Goal: Task Accomplishment & Management: Complete application form

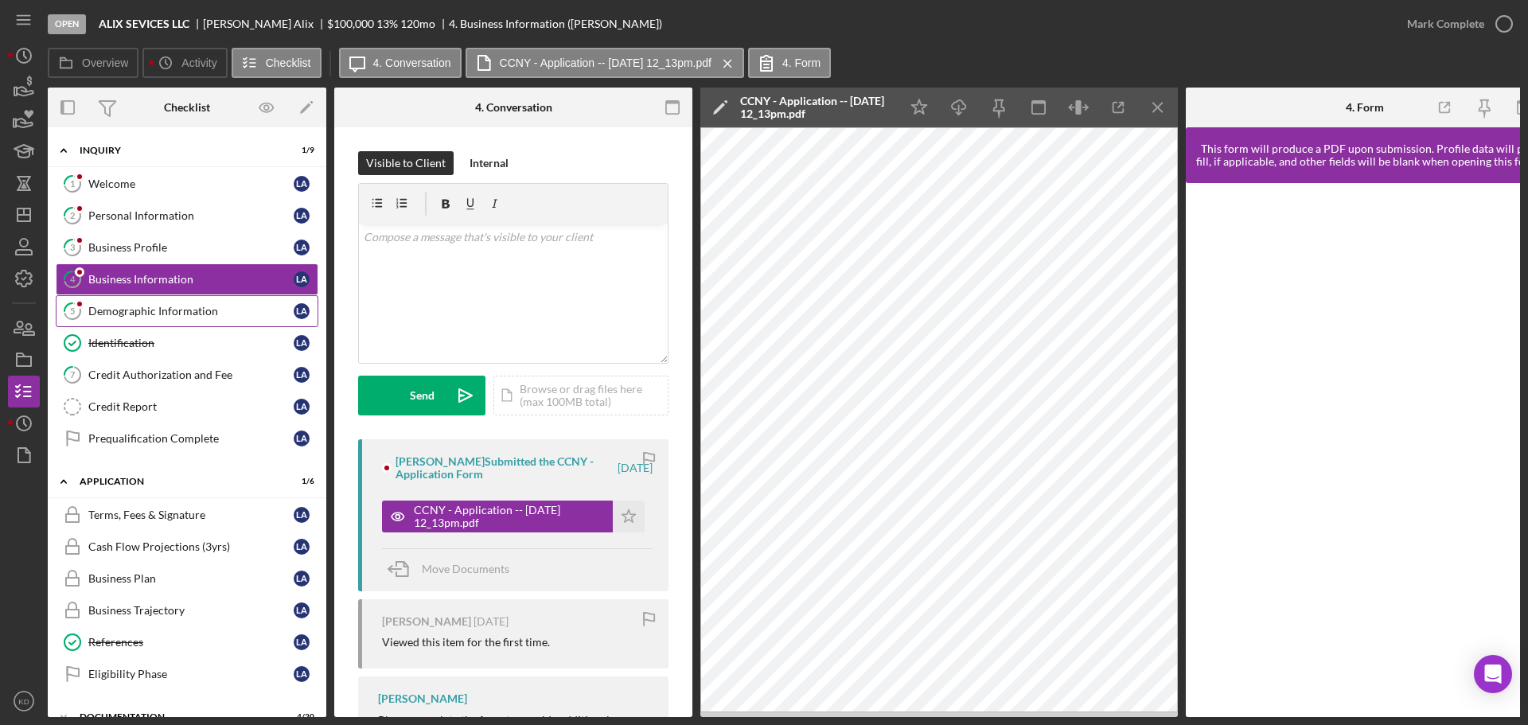
scroll to position [30, 0]
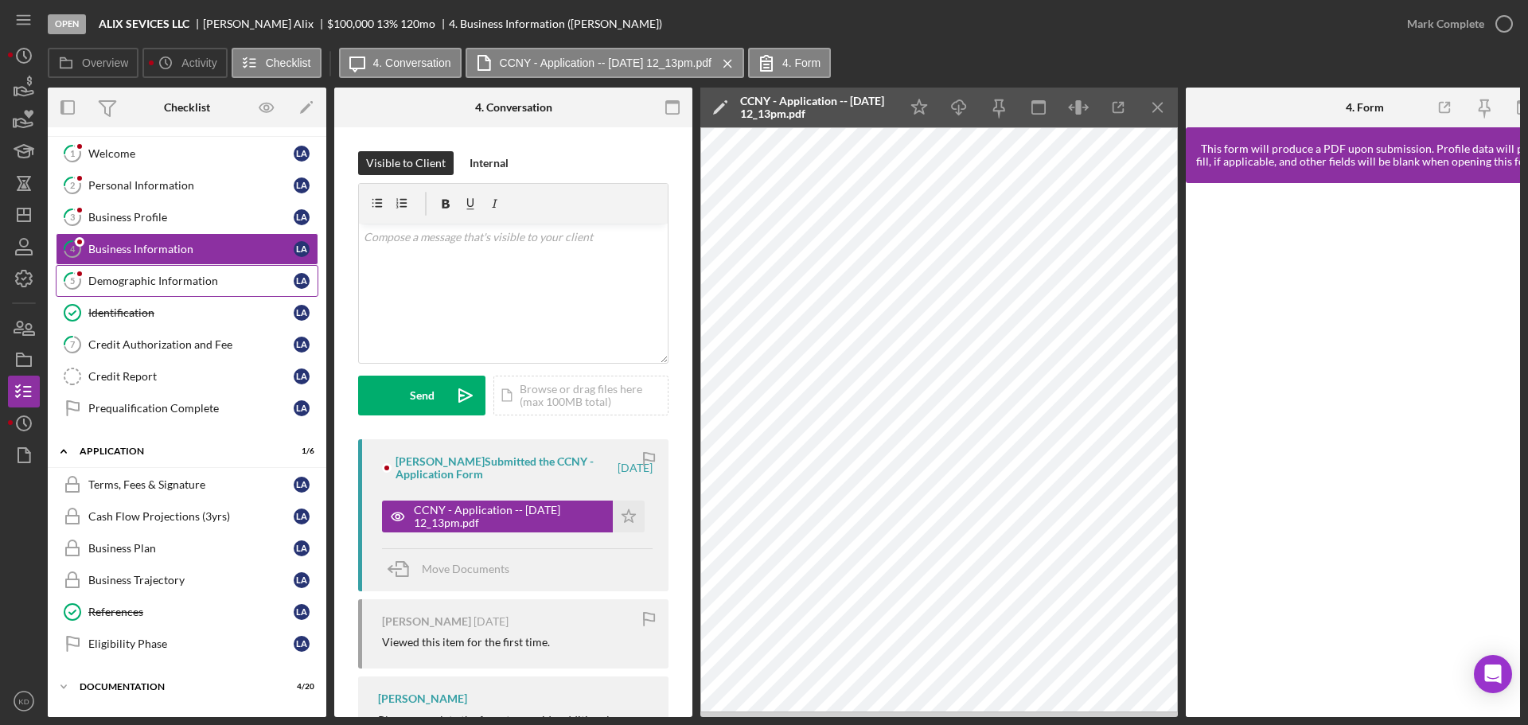
click at [107, 282] on div "Demographic Information" at bounding box center [190, 280] width 205 height 13
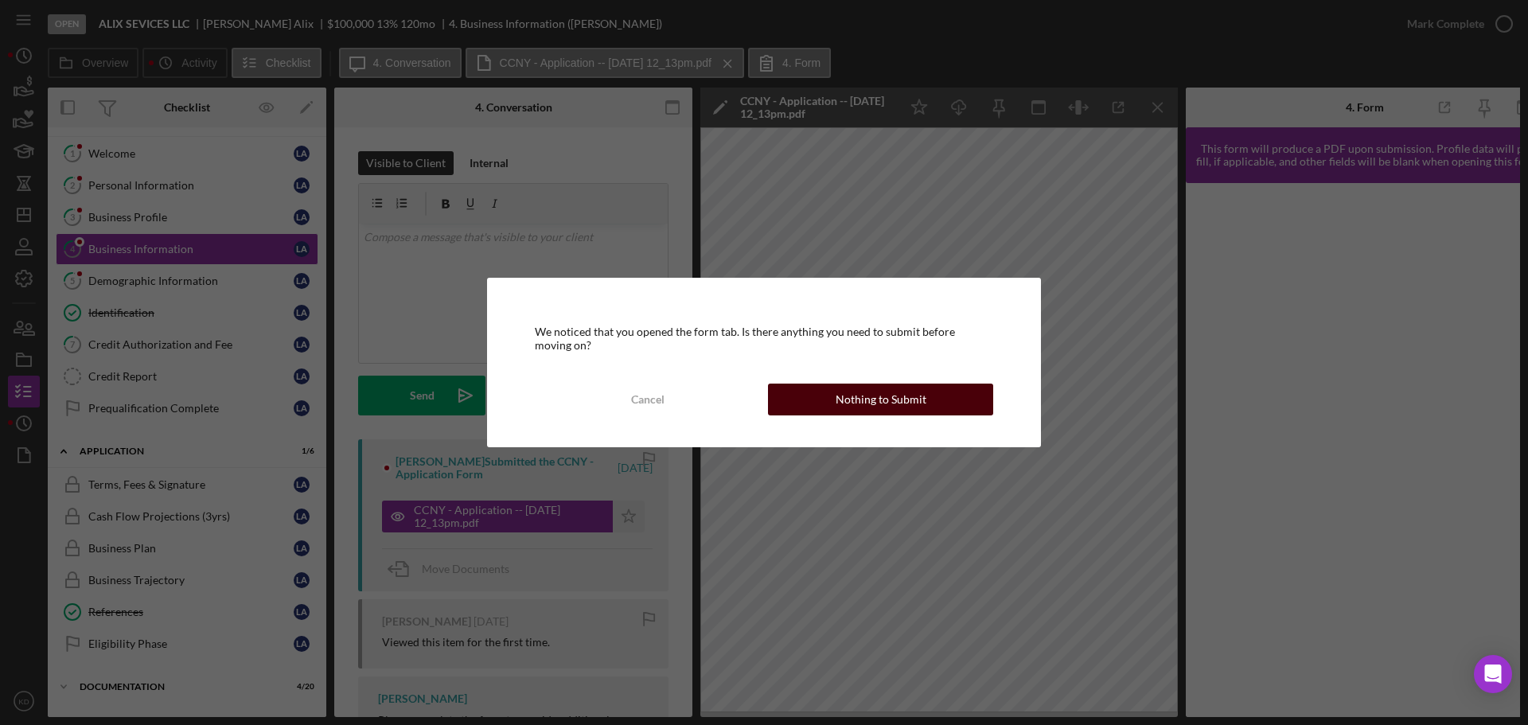
click at [866, 404] on div "Nothing to Submit" at bounding box center [880, 399] width 91 height 32
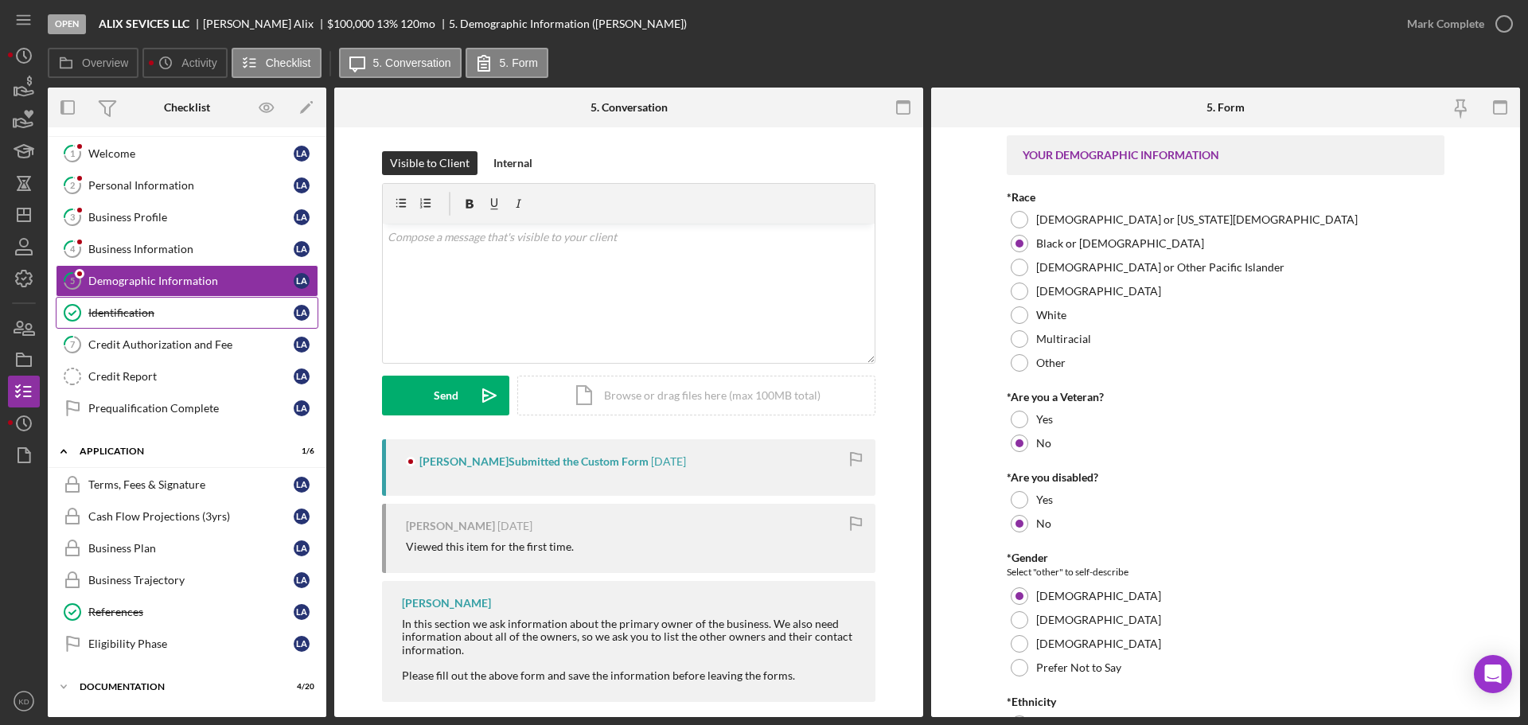
click at [121, 313] on div "Identification" at bounding box center [190, 312] width 205 height 13
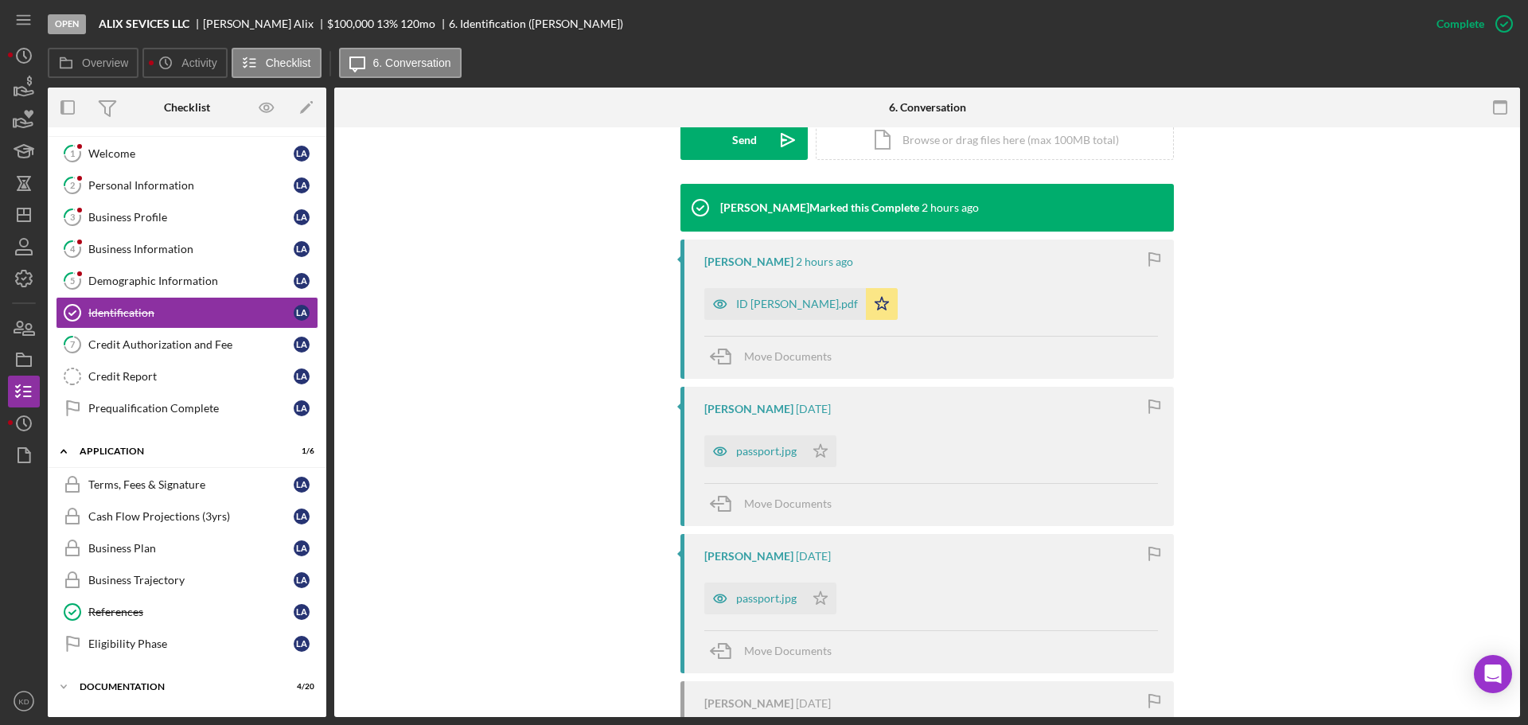
scroll to position [476, 0]
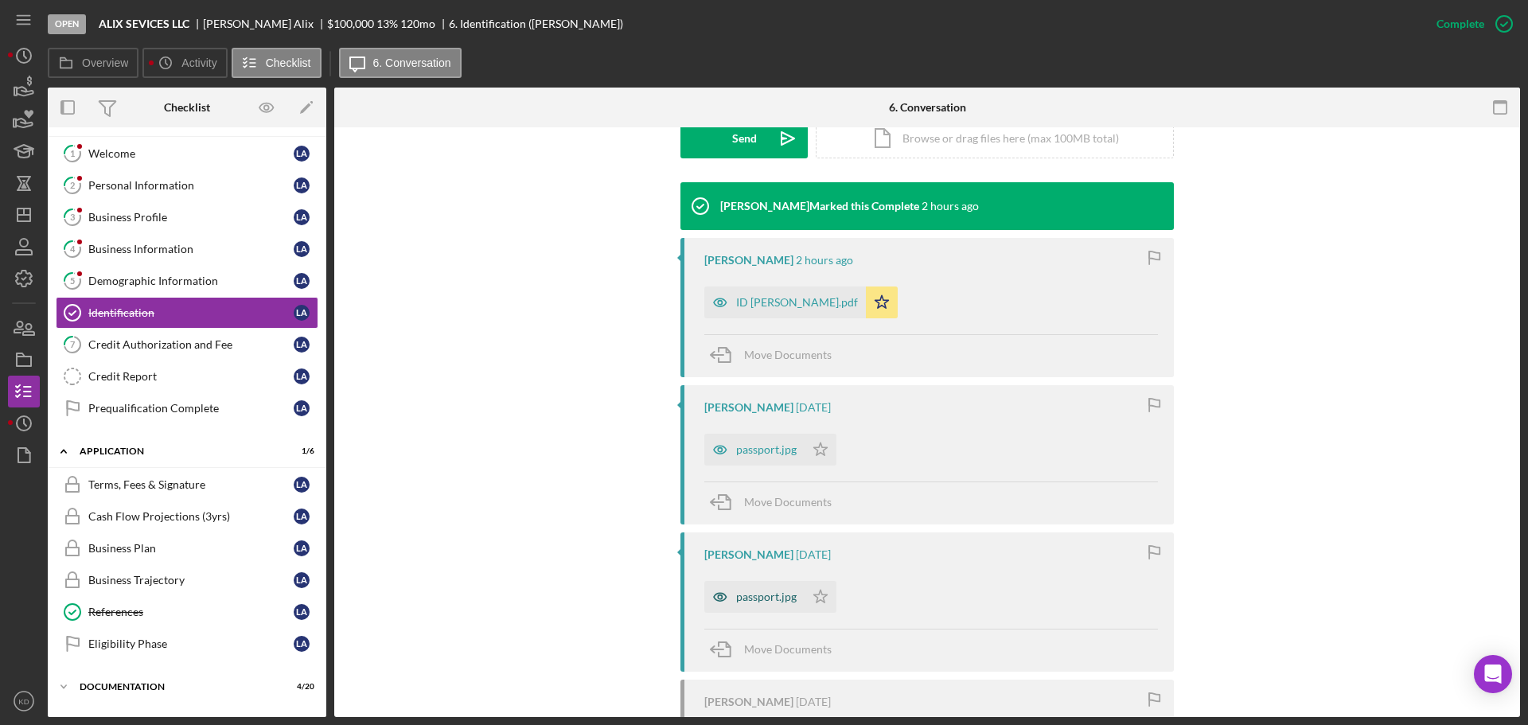
click at [768, 595] on div "passport.jpg" at bounding box center [766, 596] width 60 height 13
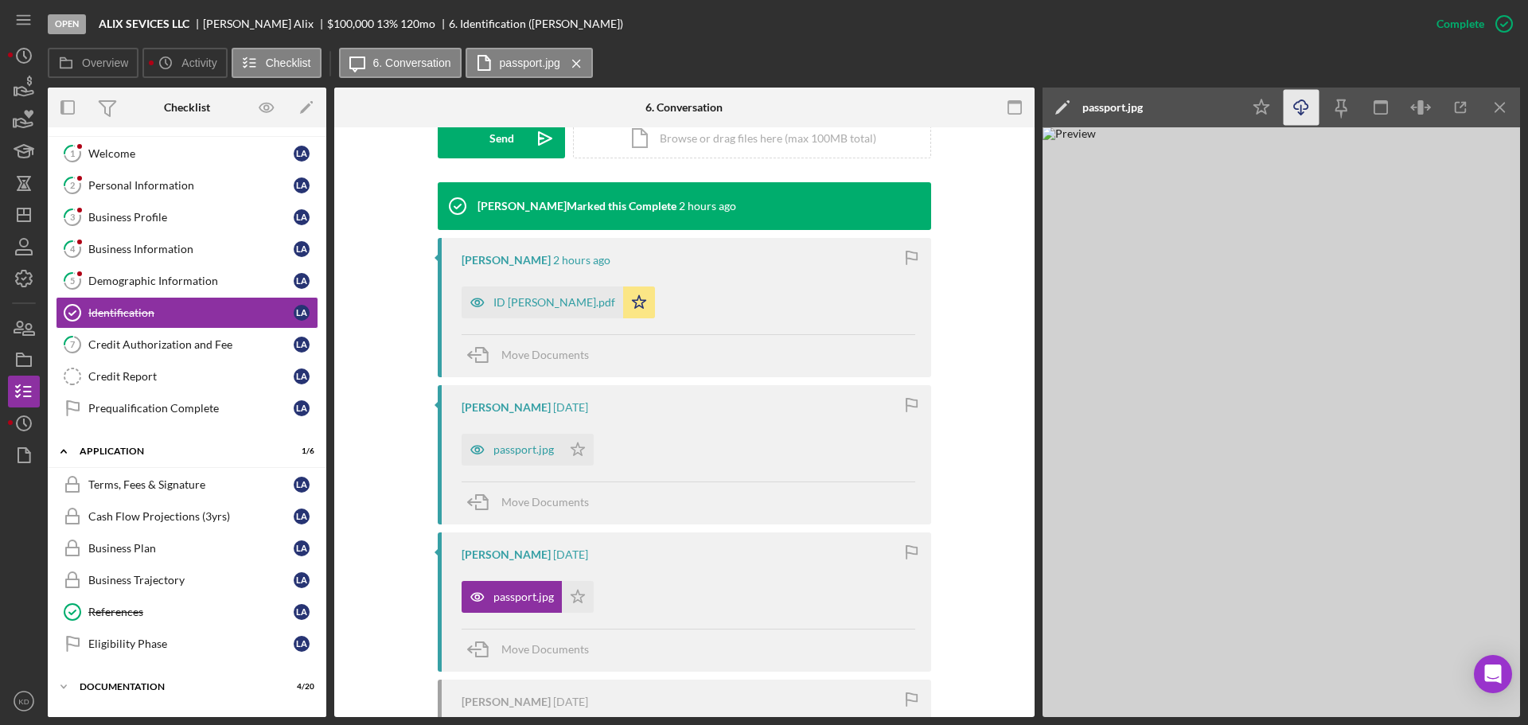
click at [1306, 107] on icon "Icon/Download" at bounding box center [1301, 108] width 36 height 36
click at [522, 450] on div "passport.jpg" at bounding box center [523, 449] width 60 height 13
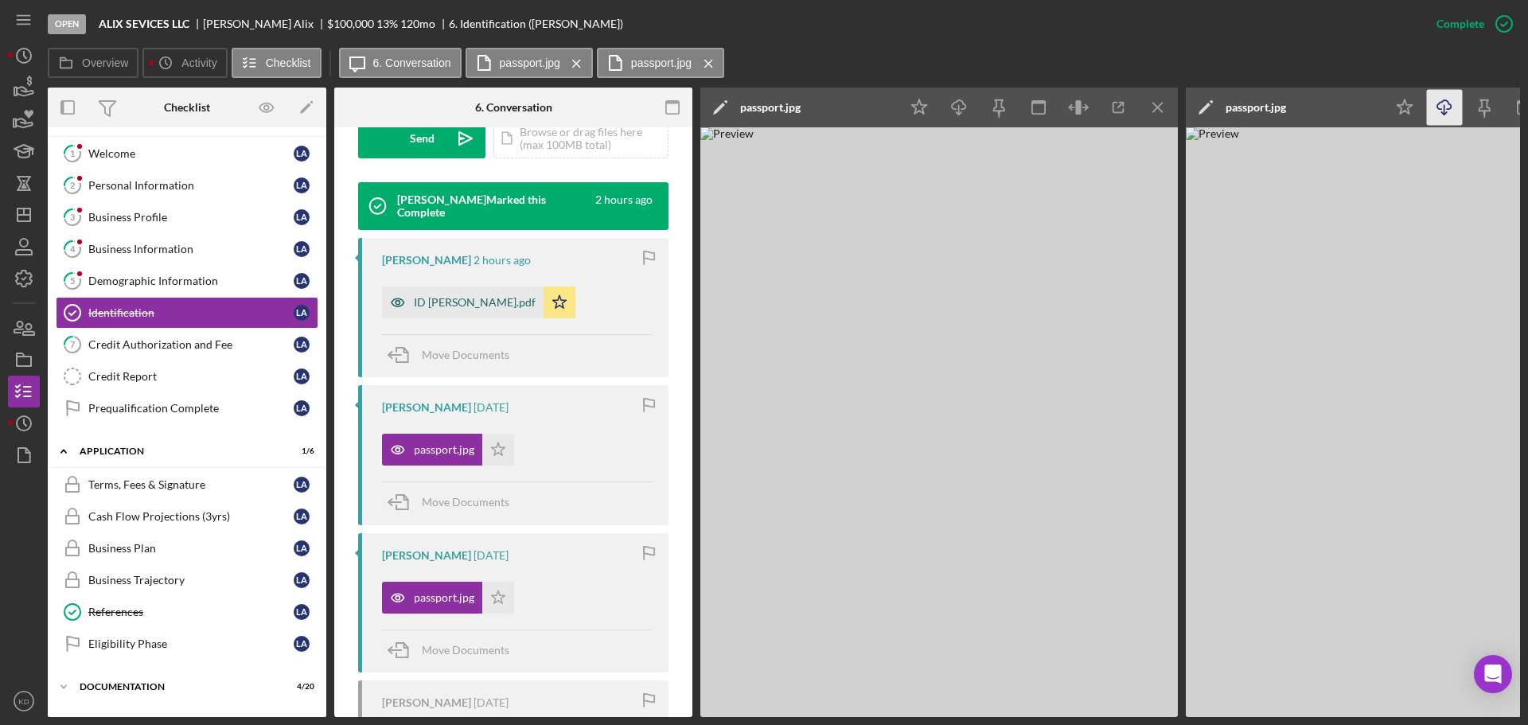
click at [483, 306] on div "ID [PERSON_NAME].pdf" at bounding box center [475, 302] width 122 height 13
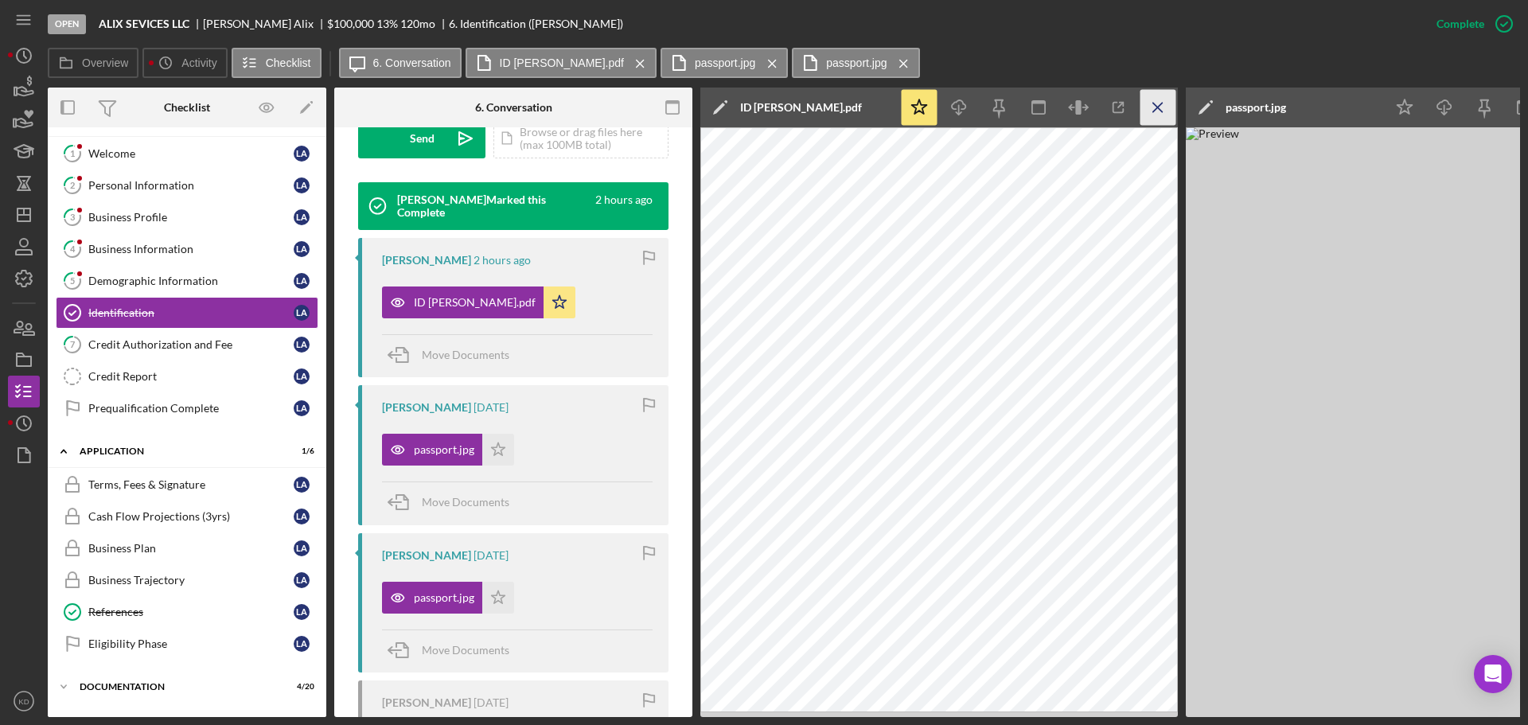
click at [1159, 106] on line "button" at bounding box center [1157, 107] width 9 height 9
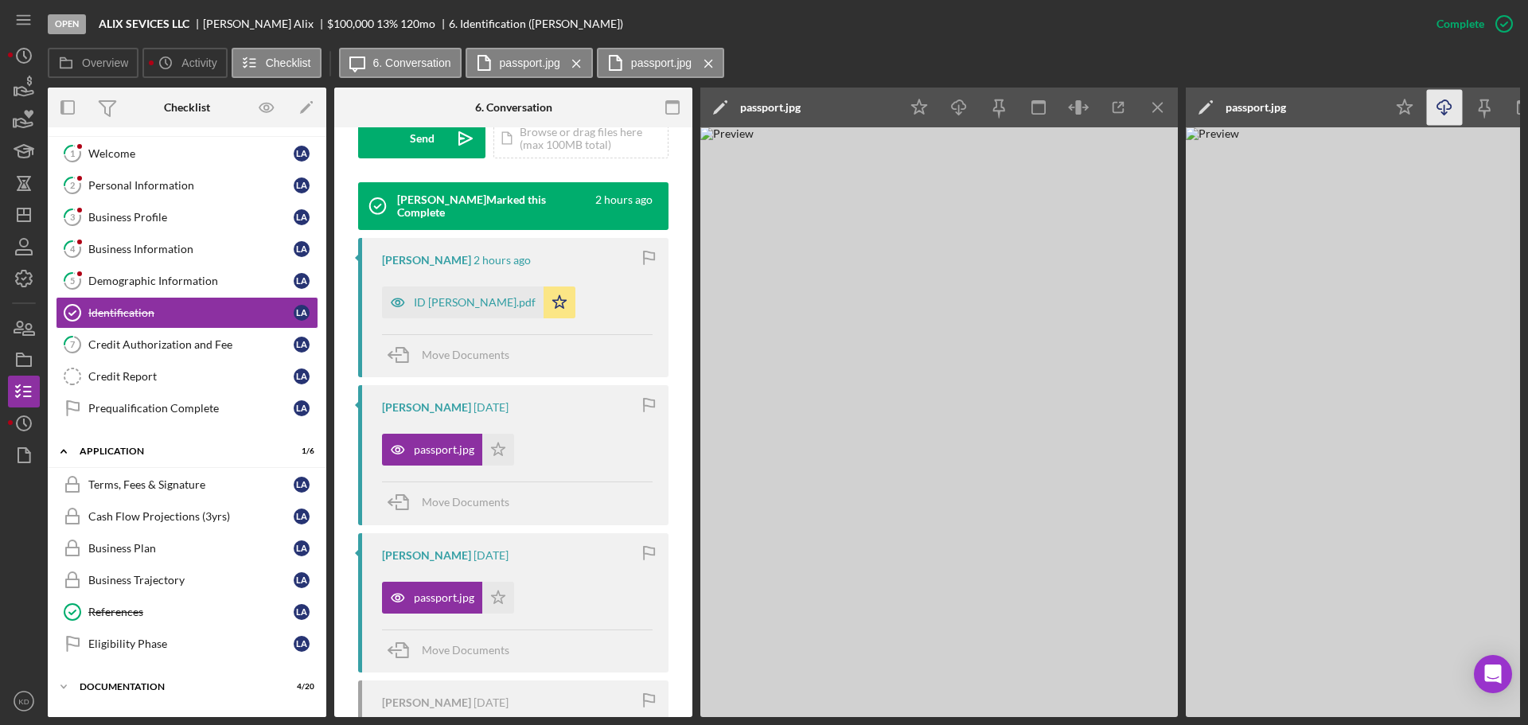
click at [1159, 106] on line "button" at bounding box center [1157, 107] width 9 height 9
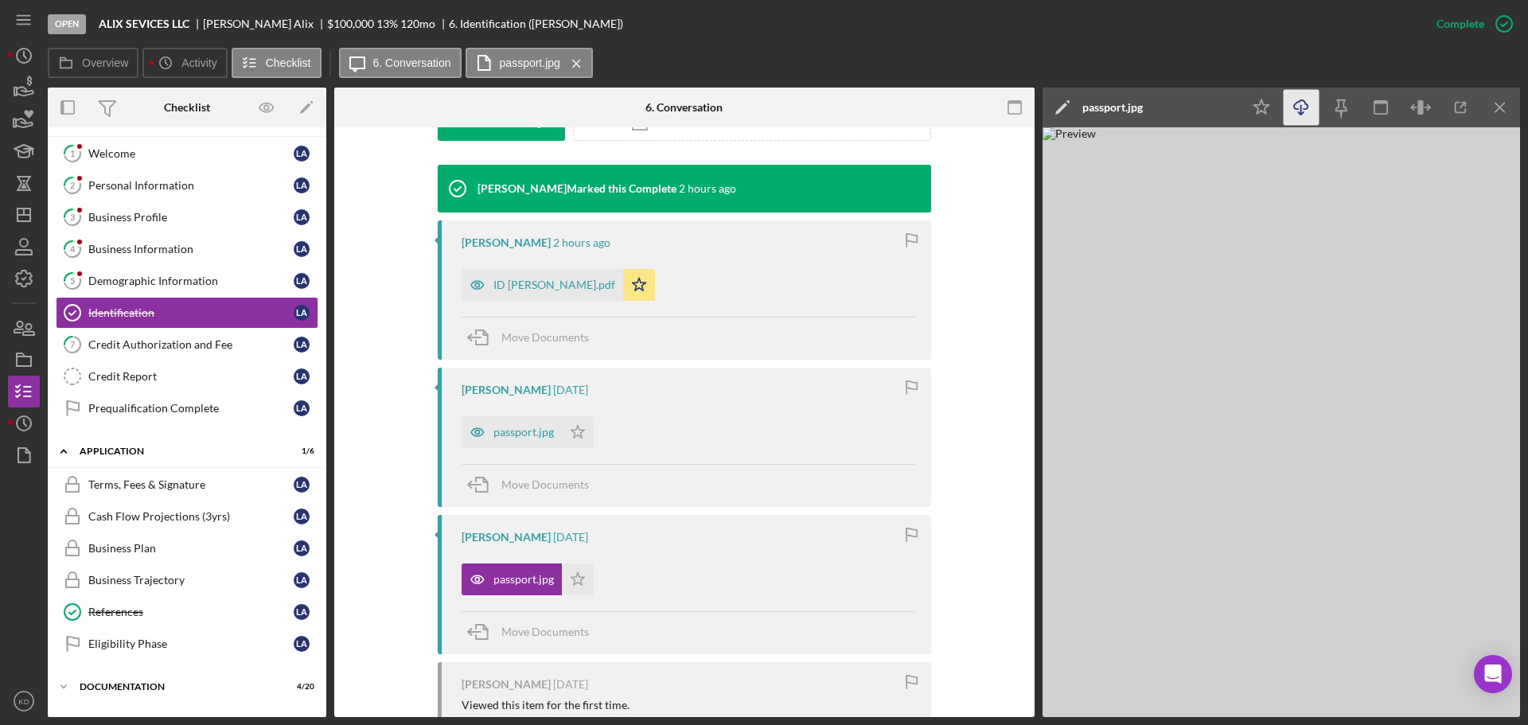
scroll to position [476, 0]
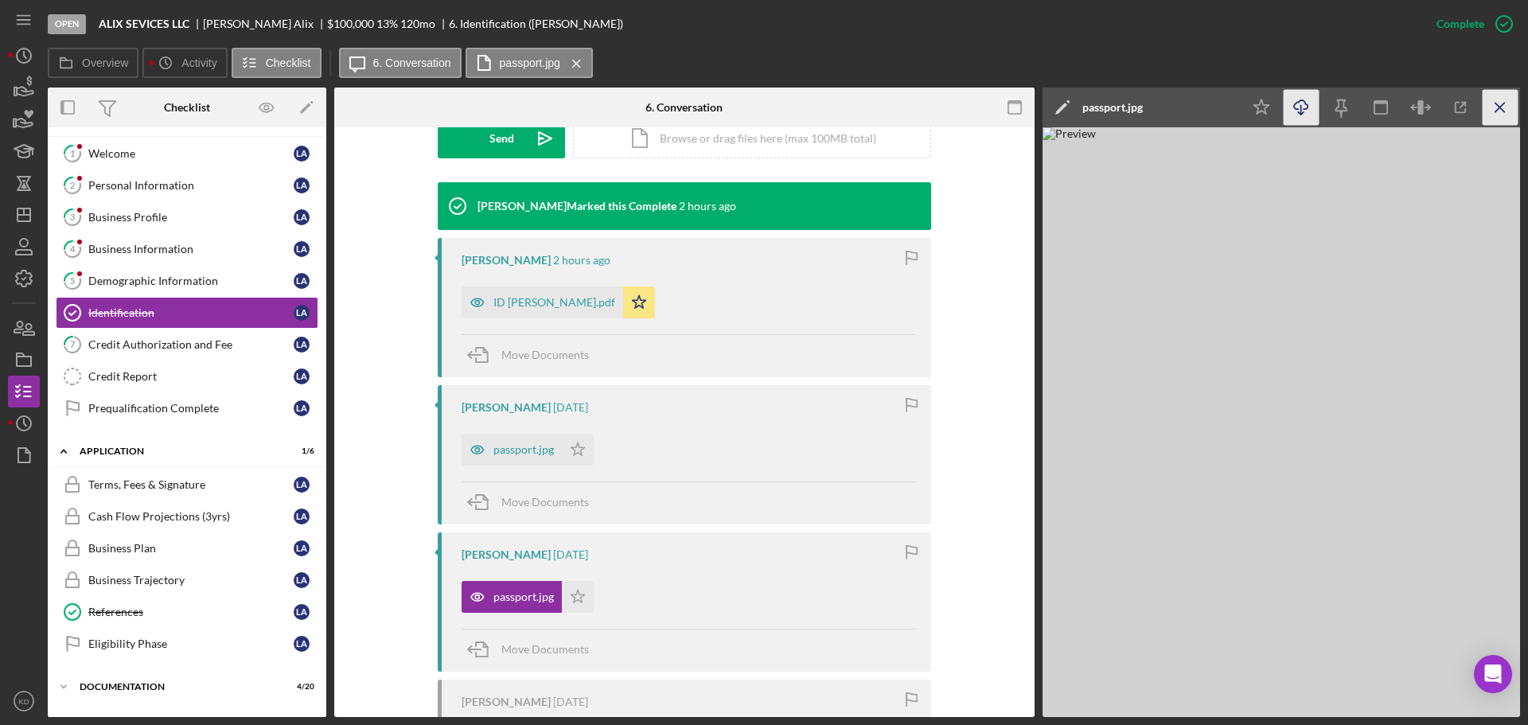
click at [1497, 111] on line "button" at bounding box center [1499, 107] width 9 height 9
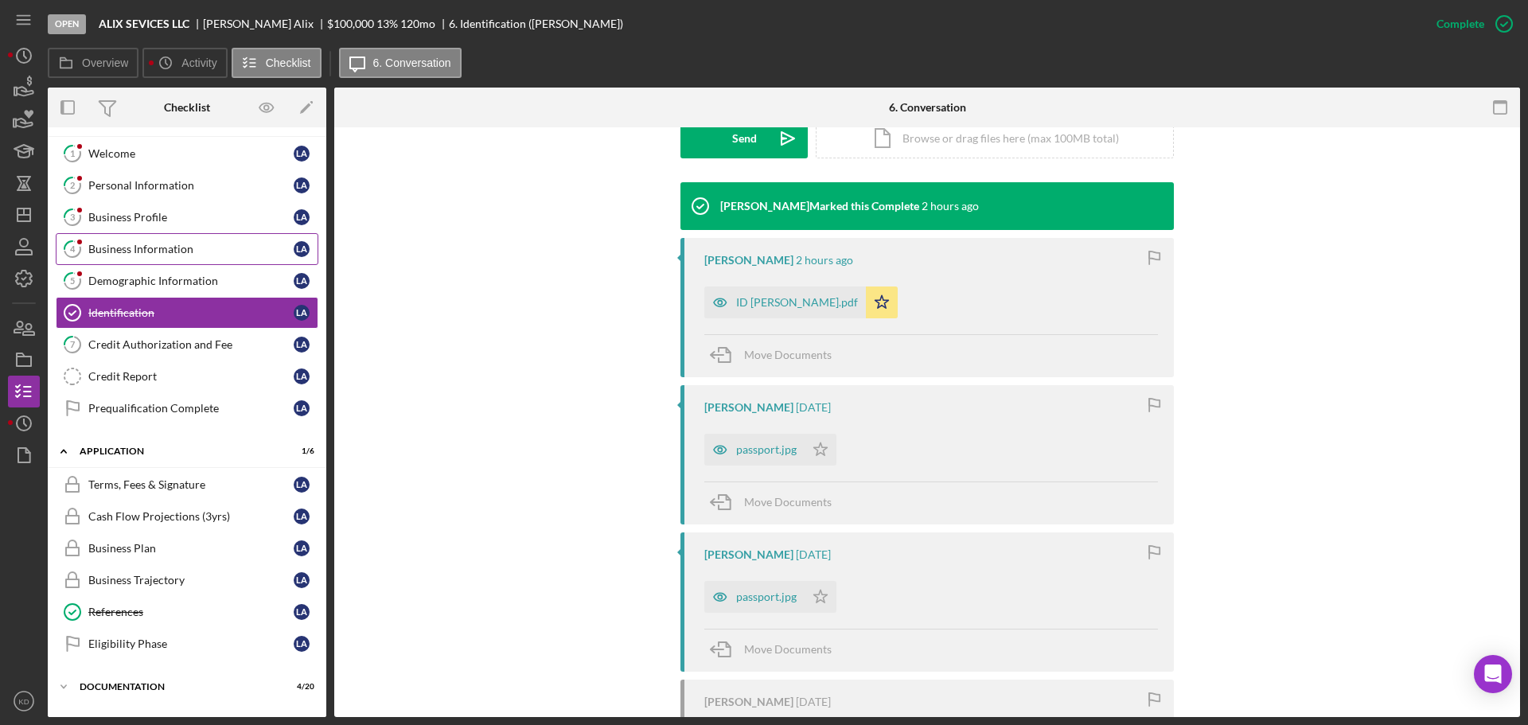
click at [112, 251] on div "Business Information" at bounding box center [190, 249] width 205 height 13
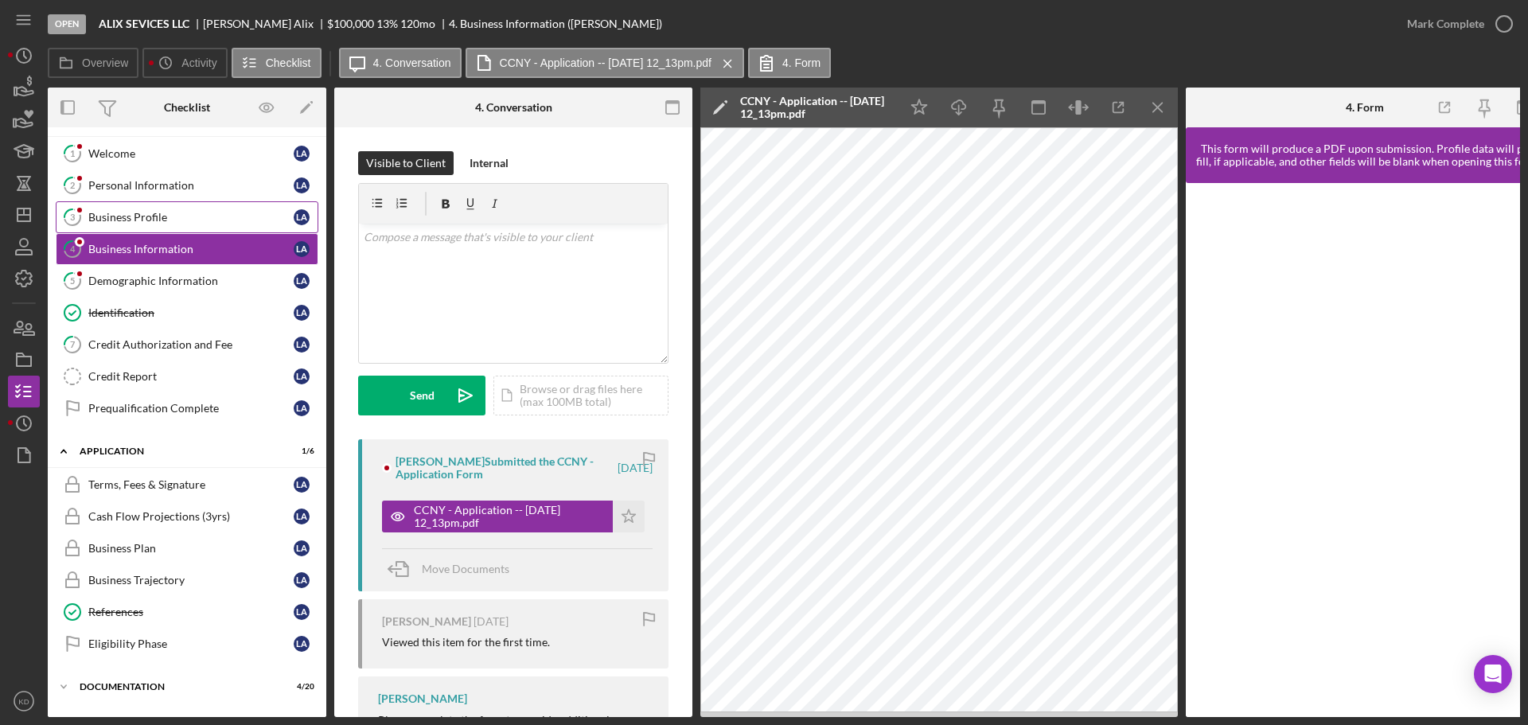
click at [119, 210] on link "3 Business Profile L A" at bounding box center [187, 217] width 263 height 32
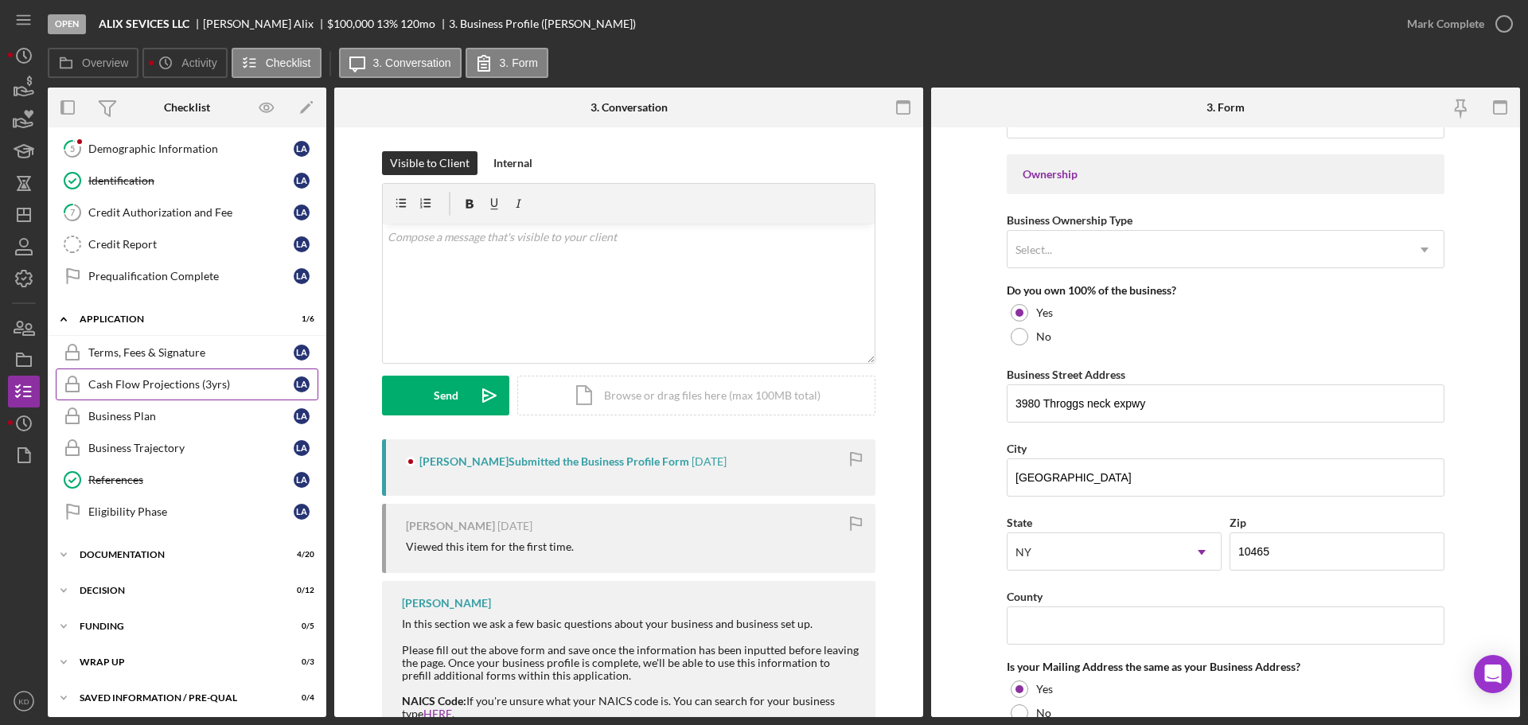
scroll to position [168, 0]
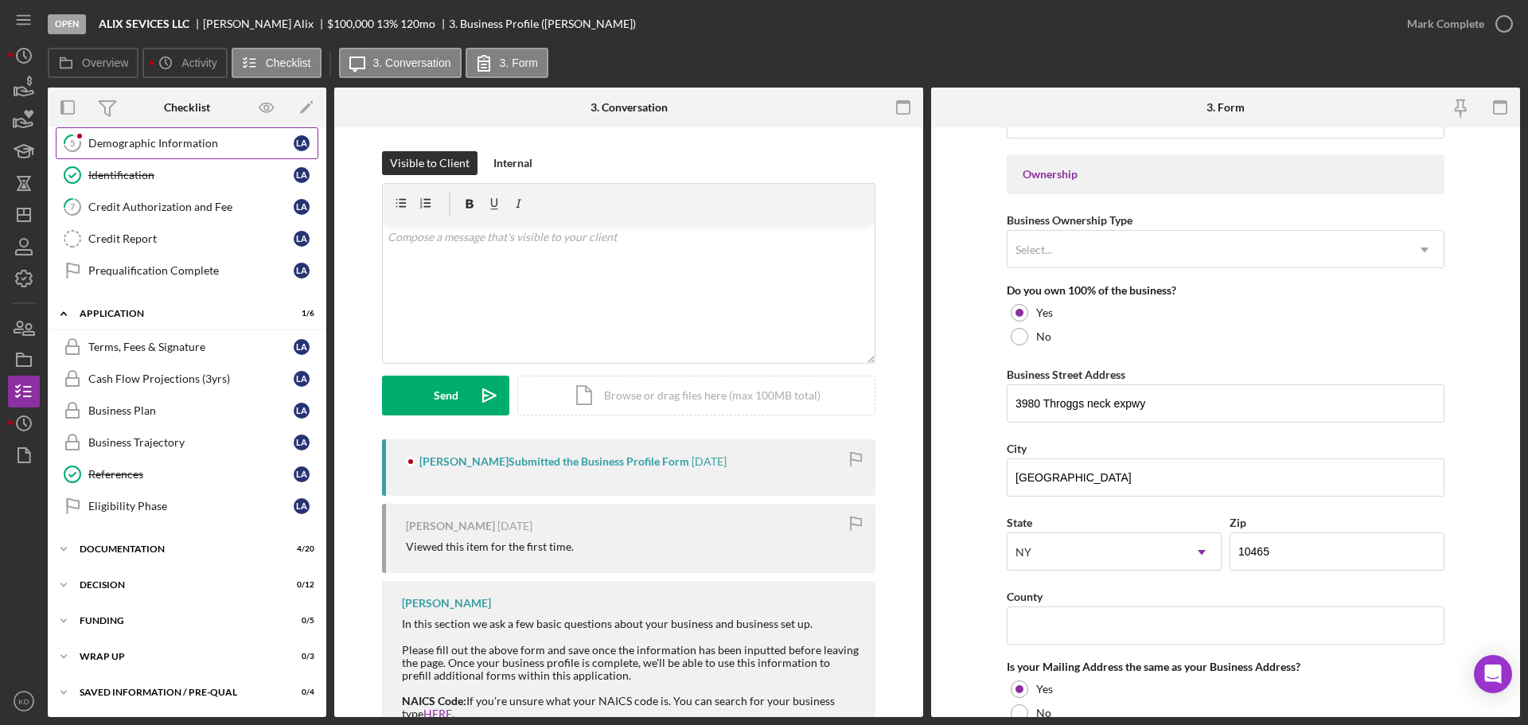
click at [64, 309] on icon "Icon/Expander" at bounding box center [64, 314] width 32 height 32
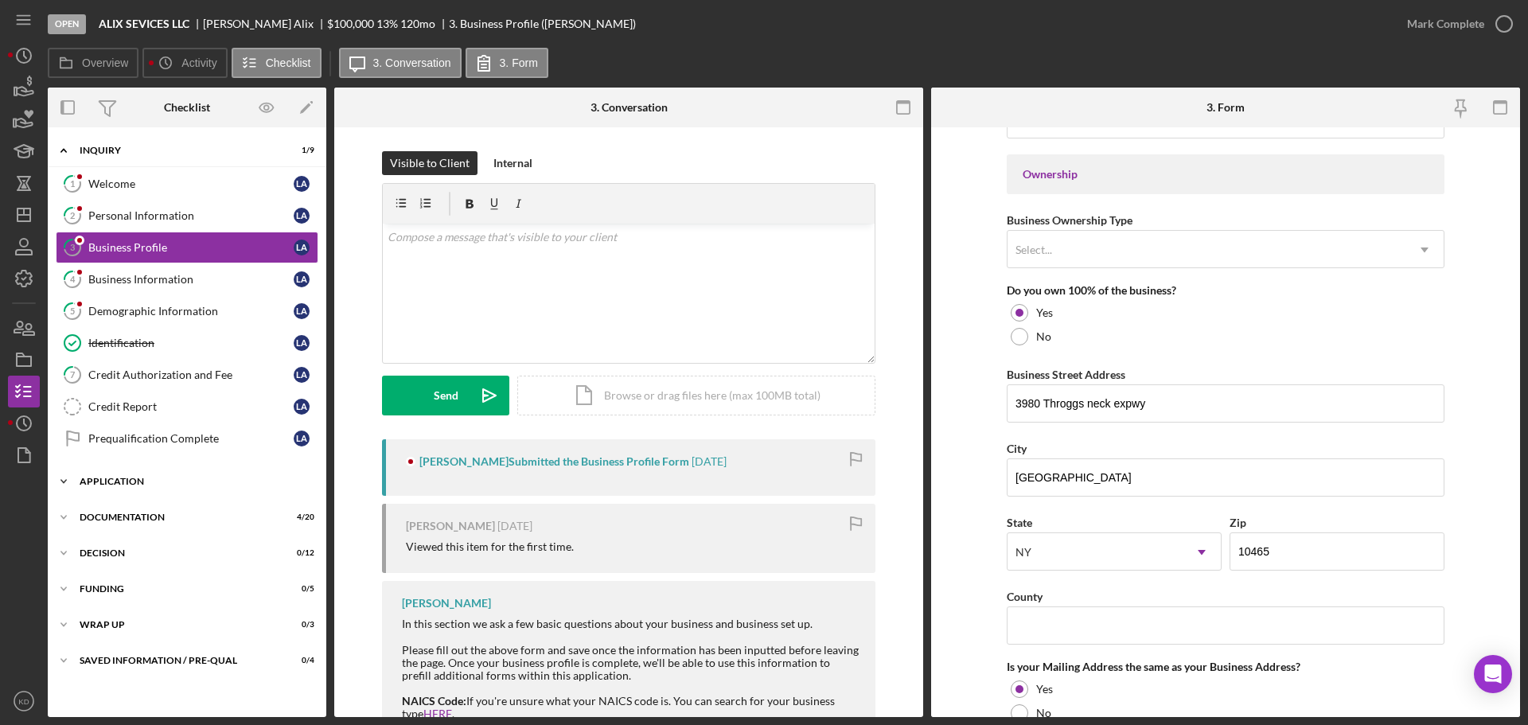
click at [60, 481] on icon "Icon/Expander" at bounding box center [64, 481] width 32 height 32
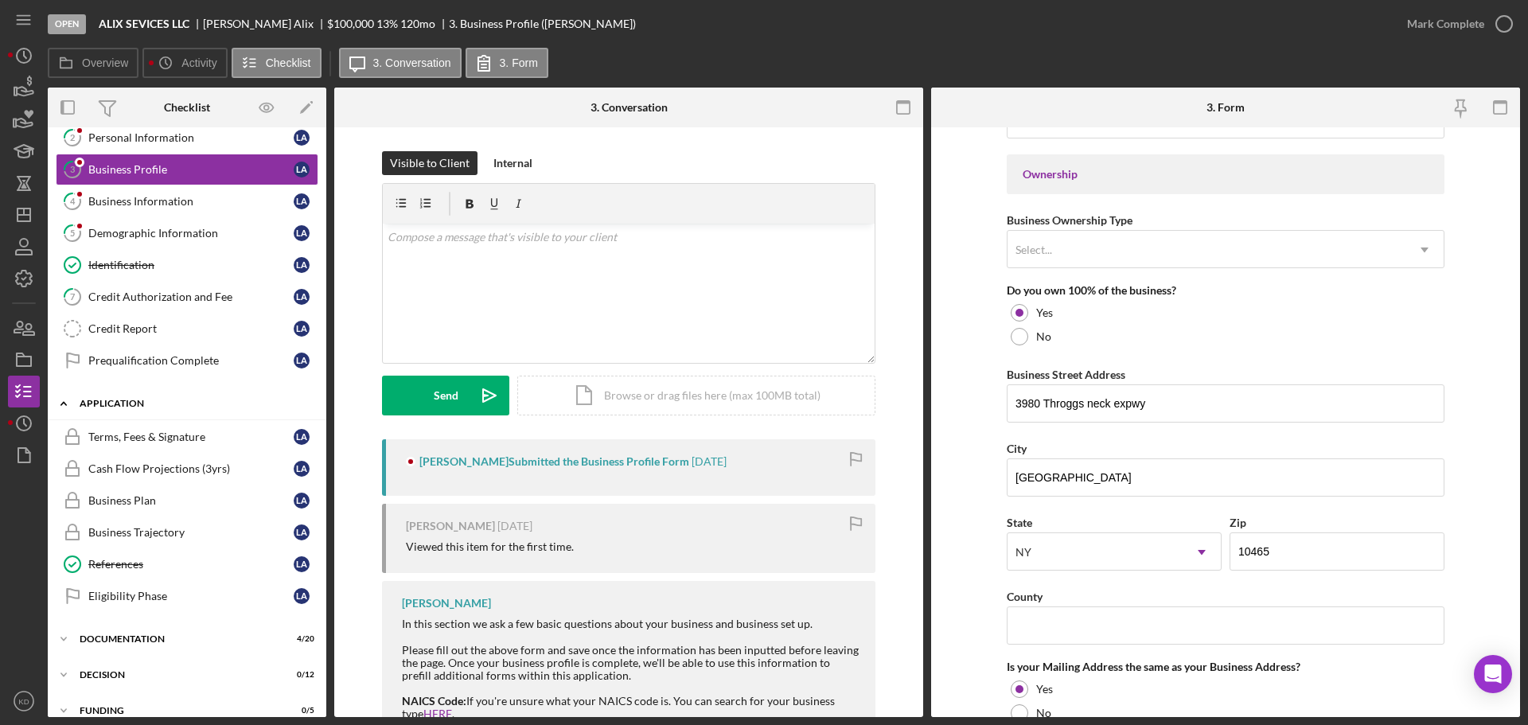
scroll to position [79, 0]
click at [64, 397] on icon "Icon/Expander" at bounding box center [64, 403] width 32 height 32
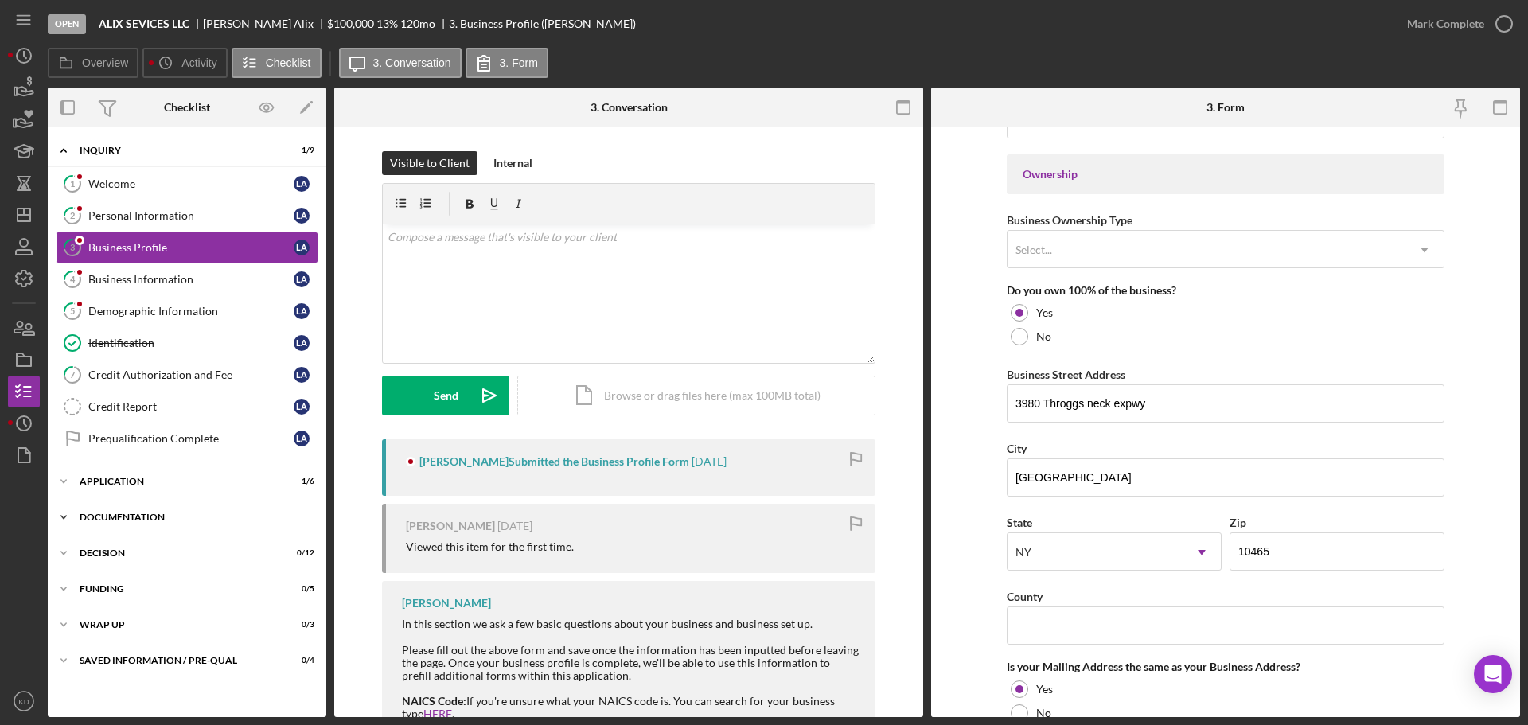
click at [60, 517] on icon "Icon/Expander" at bounding box center [64, 517] width 32 height 32
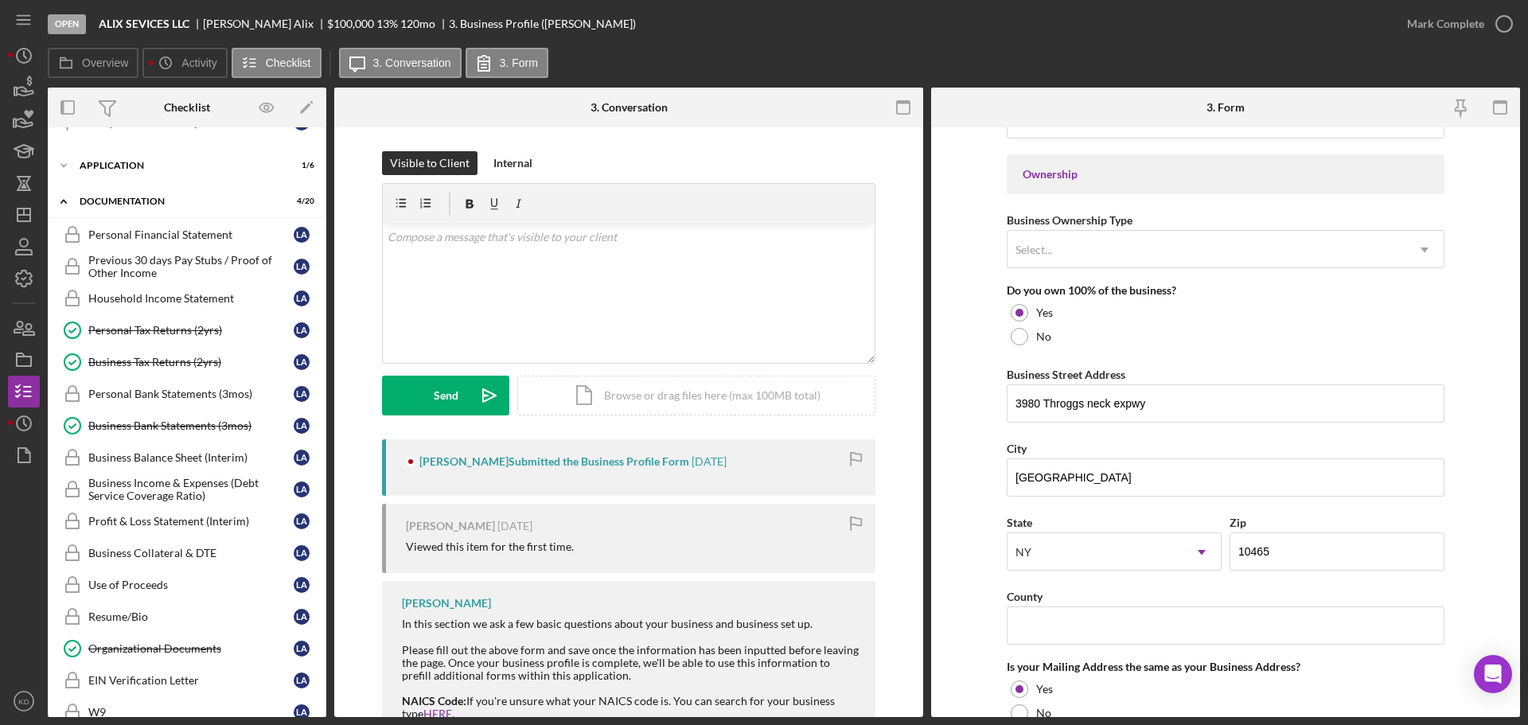
scroll to position [317, 0]
click at [160, 330] on div "Personal Tax Returns (2yrs)" at bounding box center [190, 329] width 205 height 13
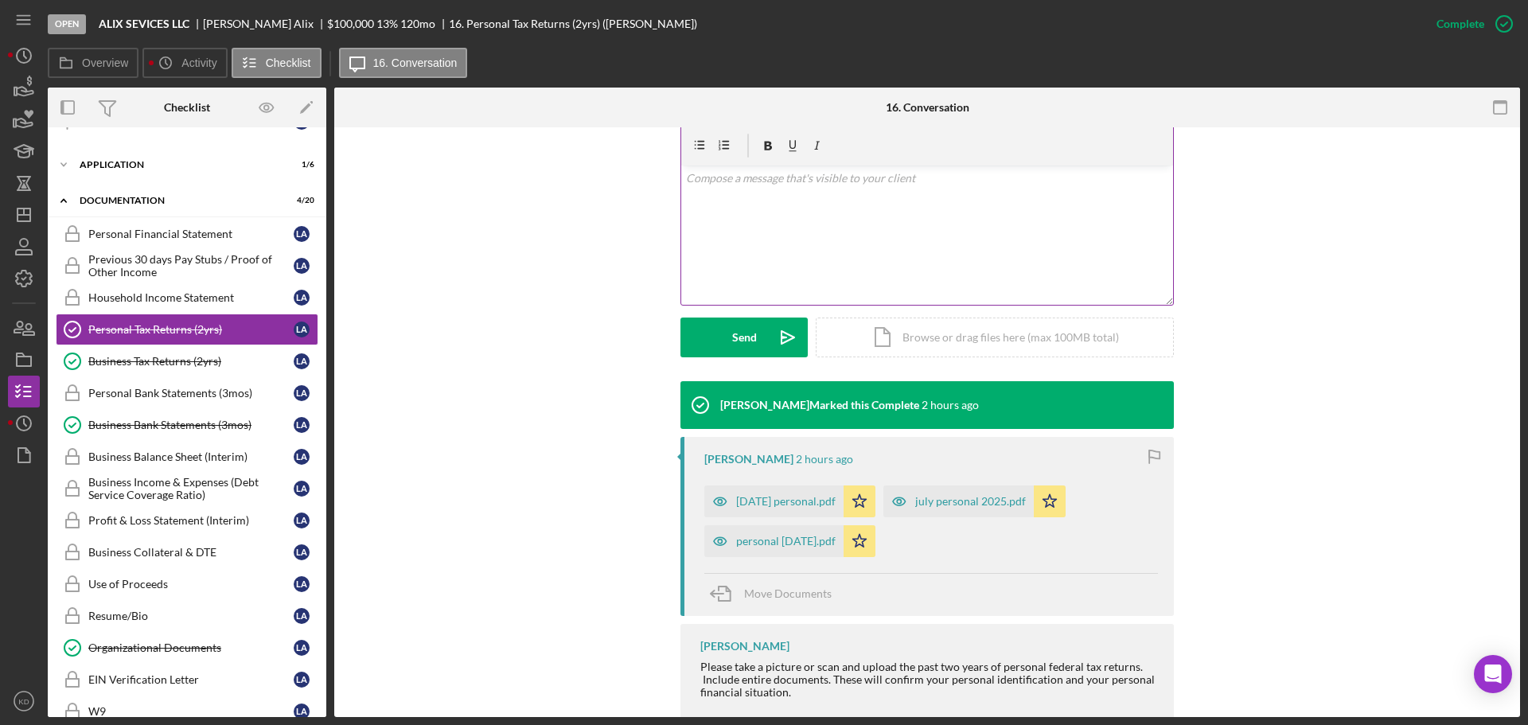
scroll to position [310, 0]
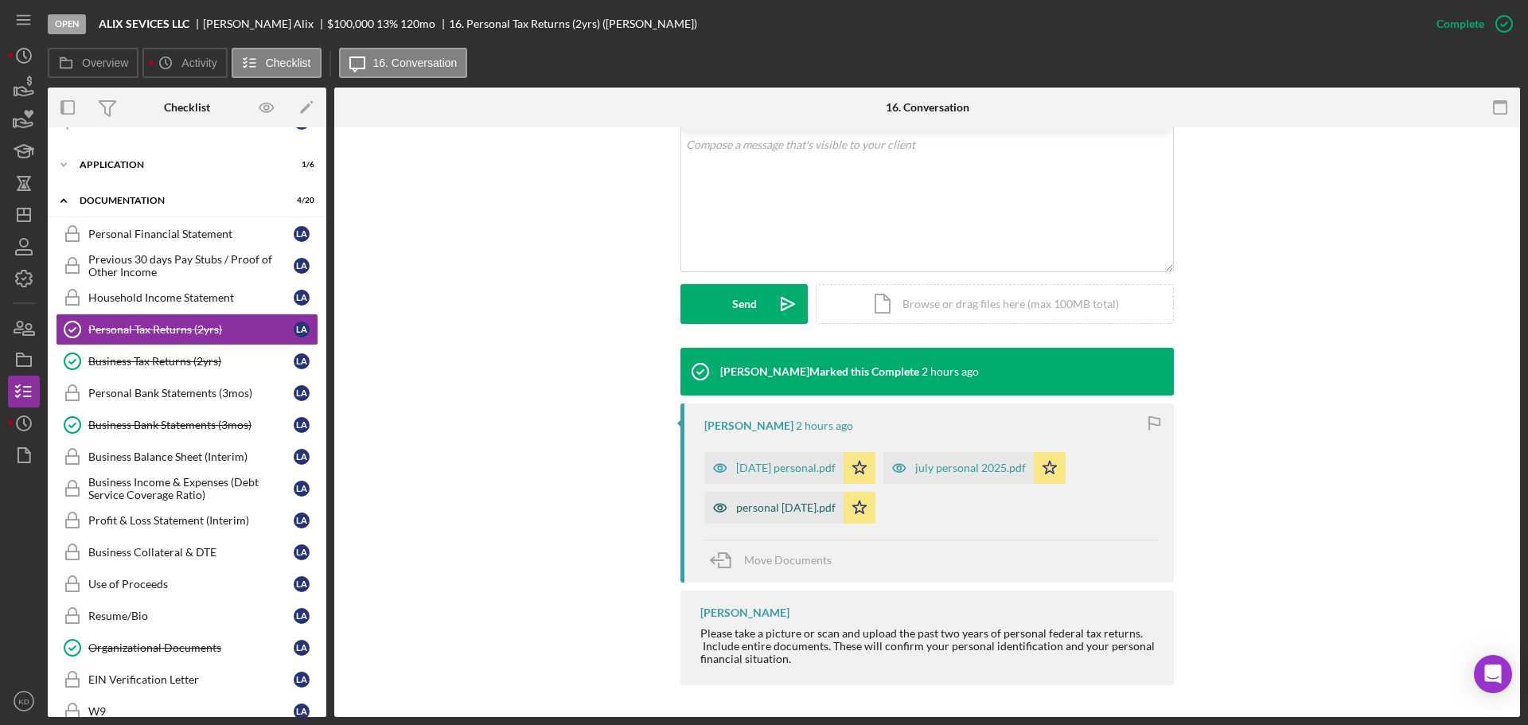
click at [793, 509] on div "personal [DATE].pdf" at bounding box center [785, 507] width 99 height 13
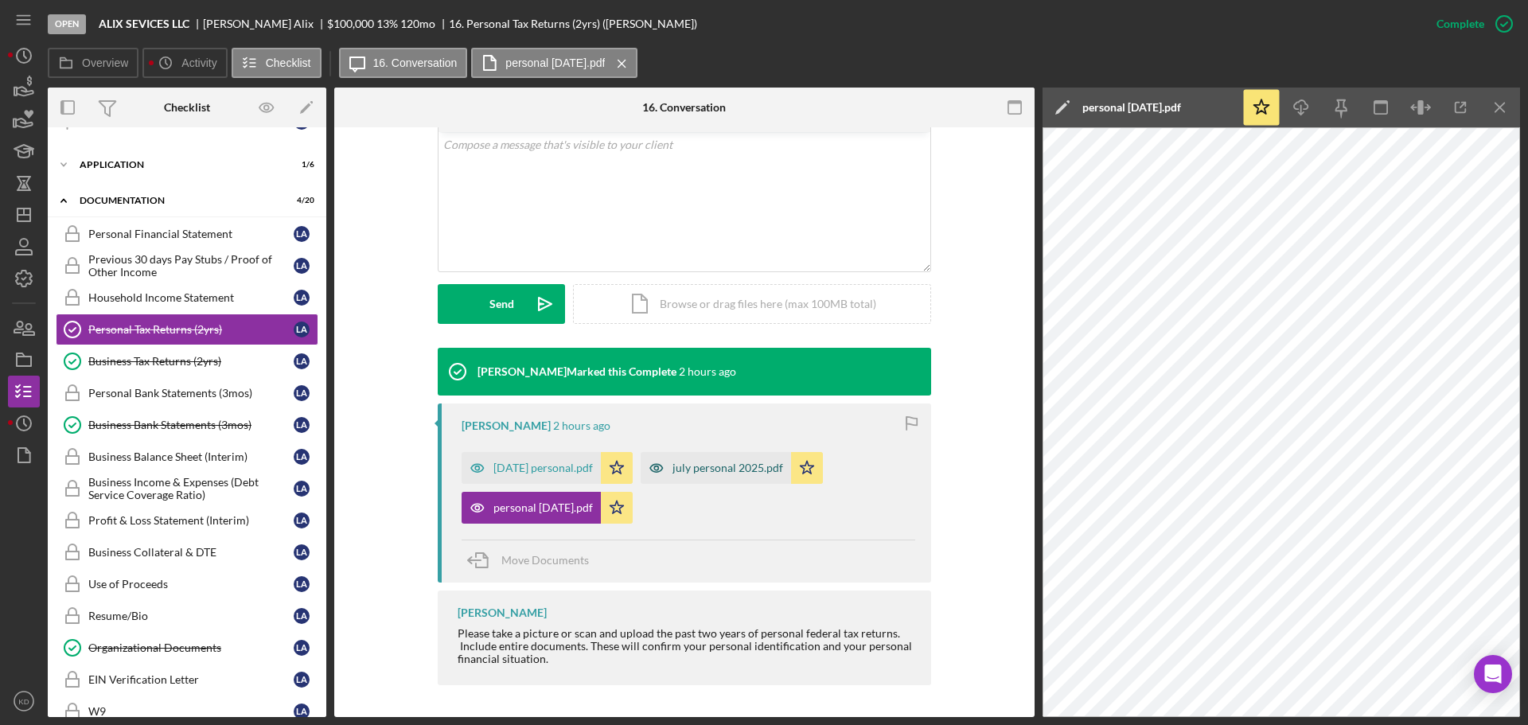
click at [734, 461] on div "july personal 2025.pdf" at bounding box center [727, 467] width 111 height 13
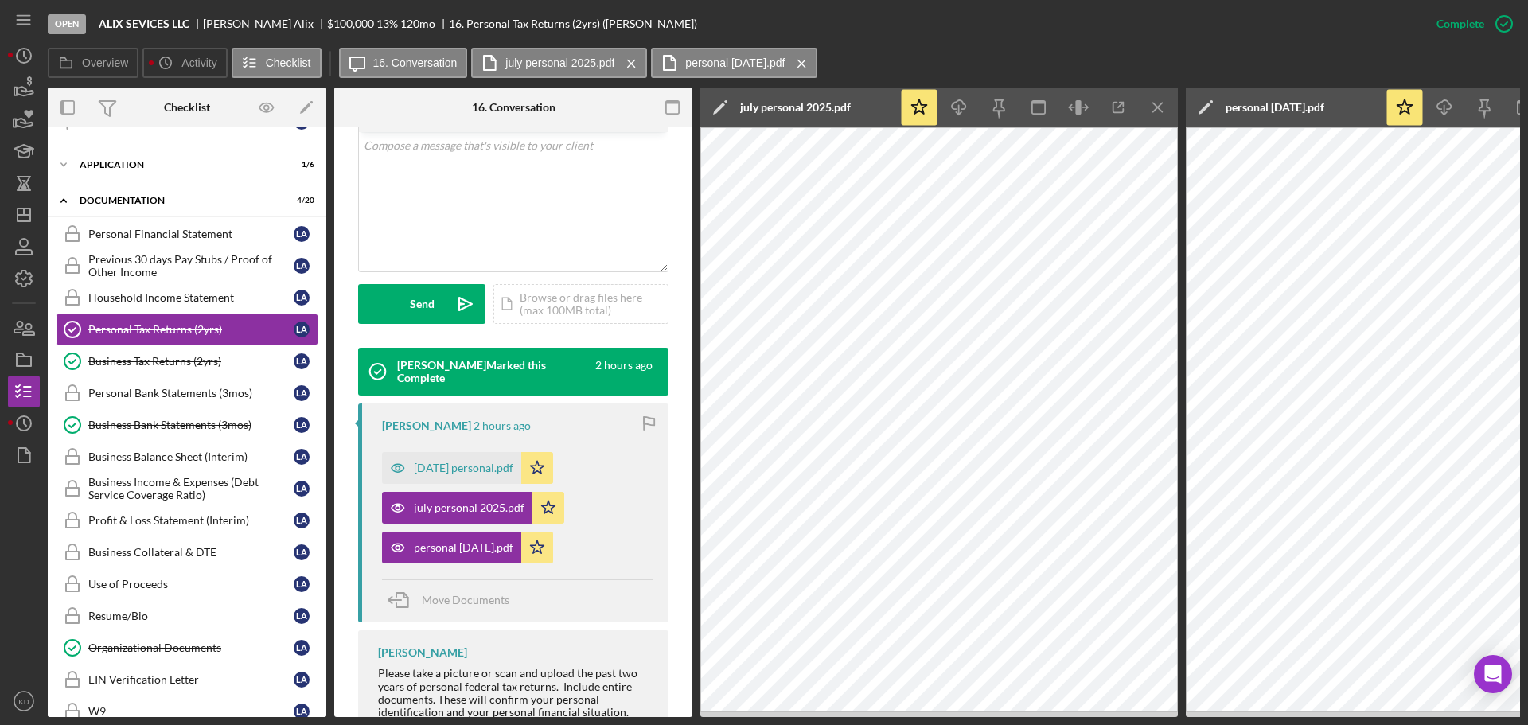
click at [1158, 105] on icon "Icon/Menu Close" at bounding box center [1158, 108] width 36 height 36
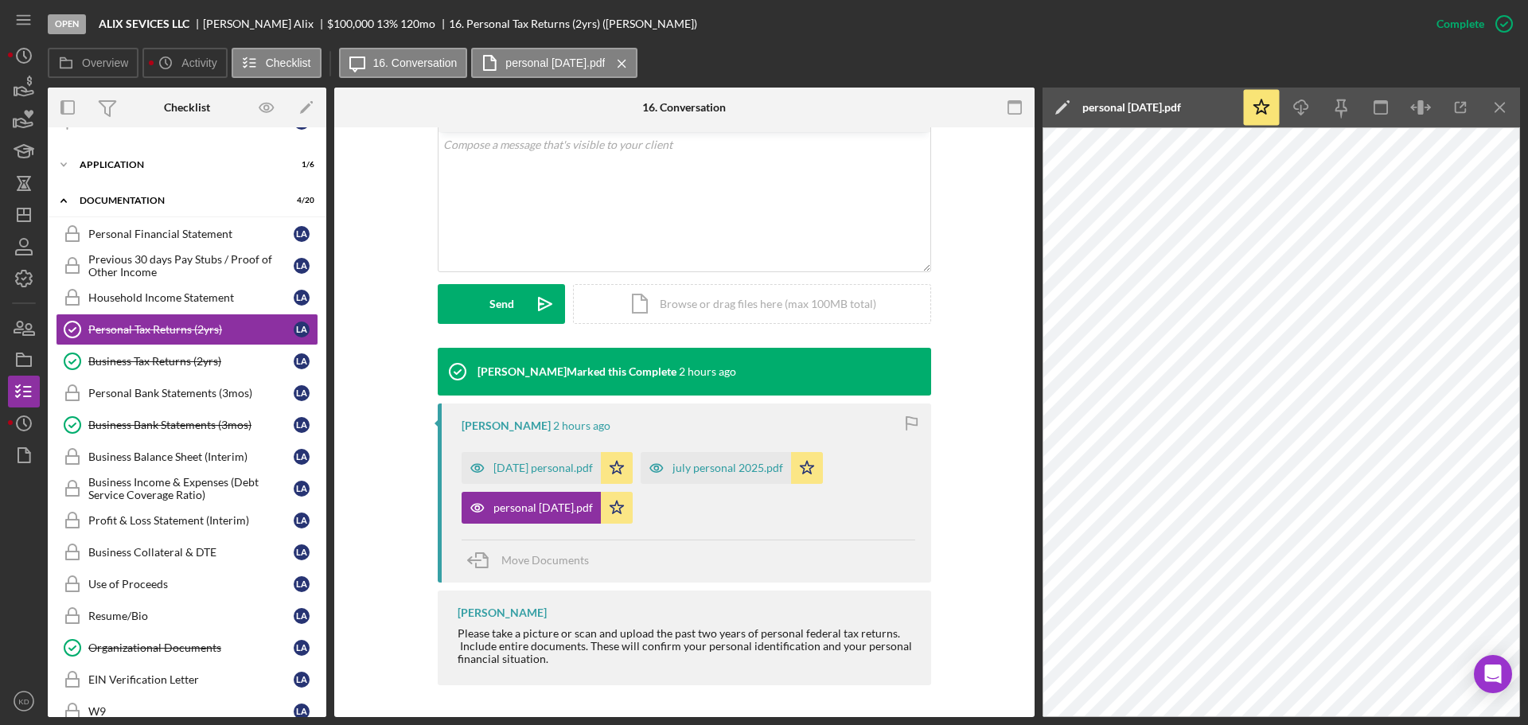
scroll to position [310, 0]
click at [1501, 107] on icon "Icon/Menu Close" at bounding box center [1500, 108] width 36 height 36
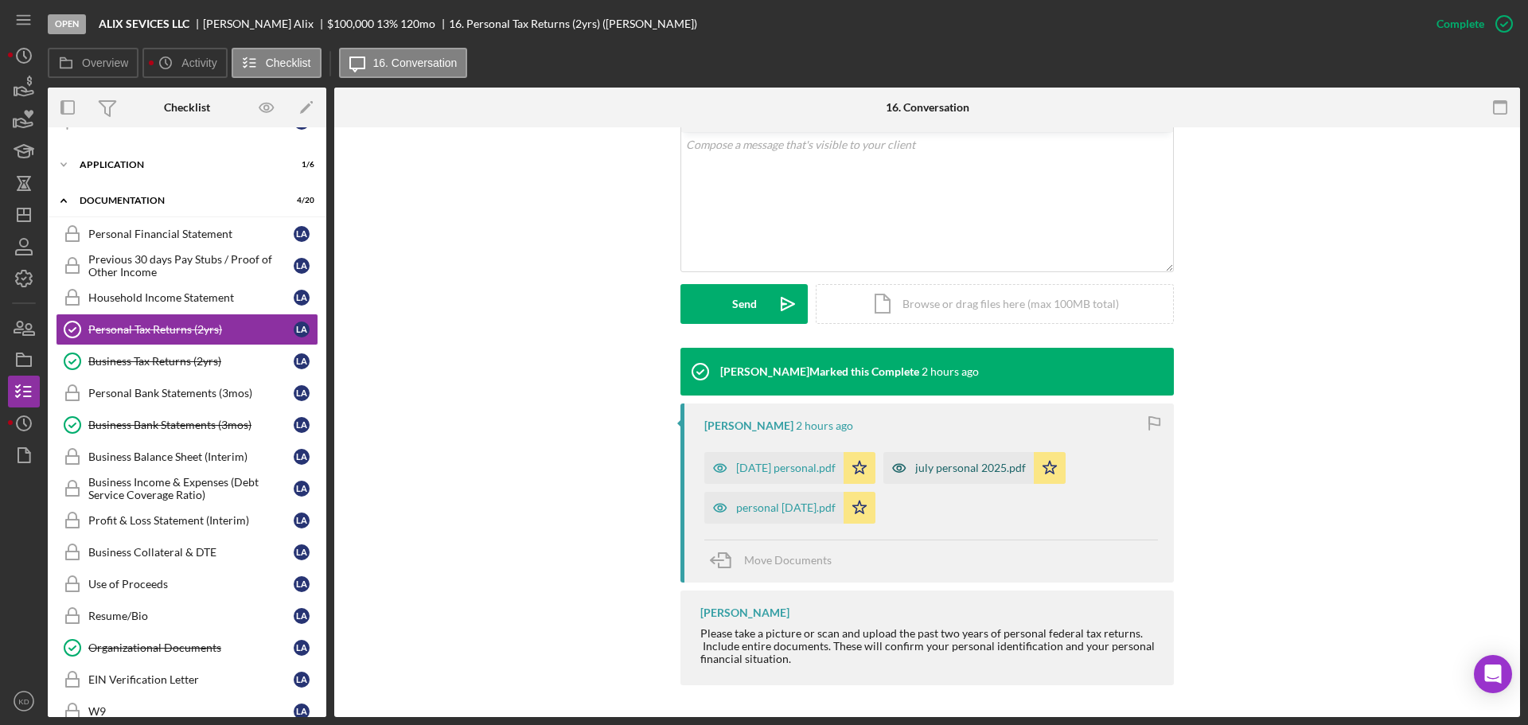
click at [959, 465] on div "july personal 2025.pdf" at bounding box center [970, 467] width 111 height 13
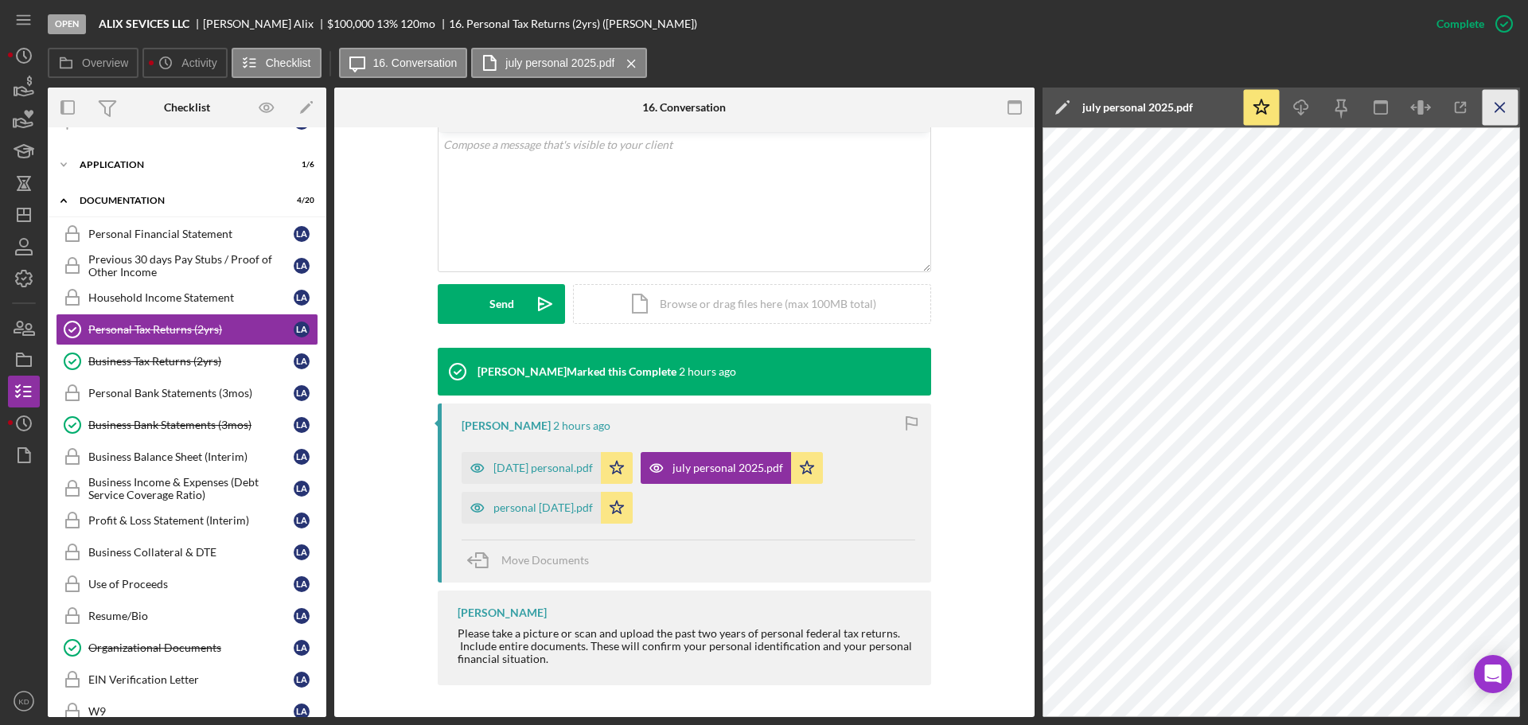
click at [1500, 105] on icon "Icon/Menu Close" at bounding box center [1500, 108] width 36 height 36
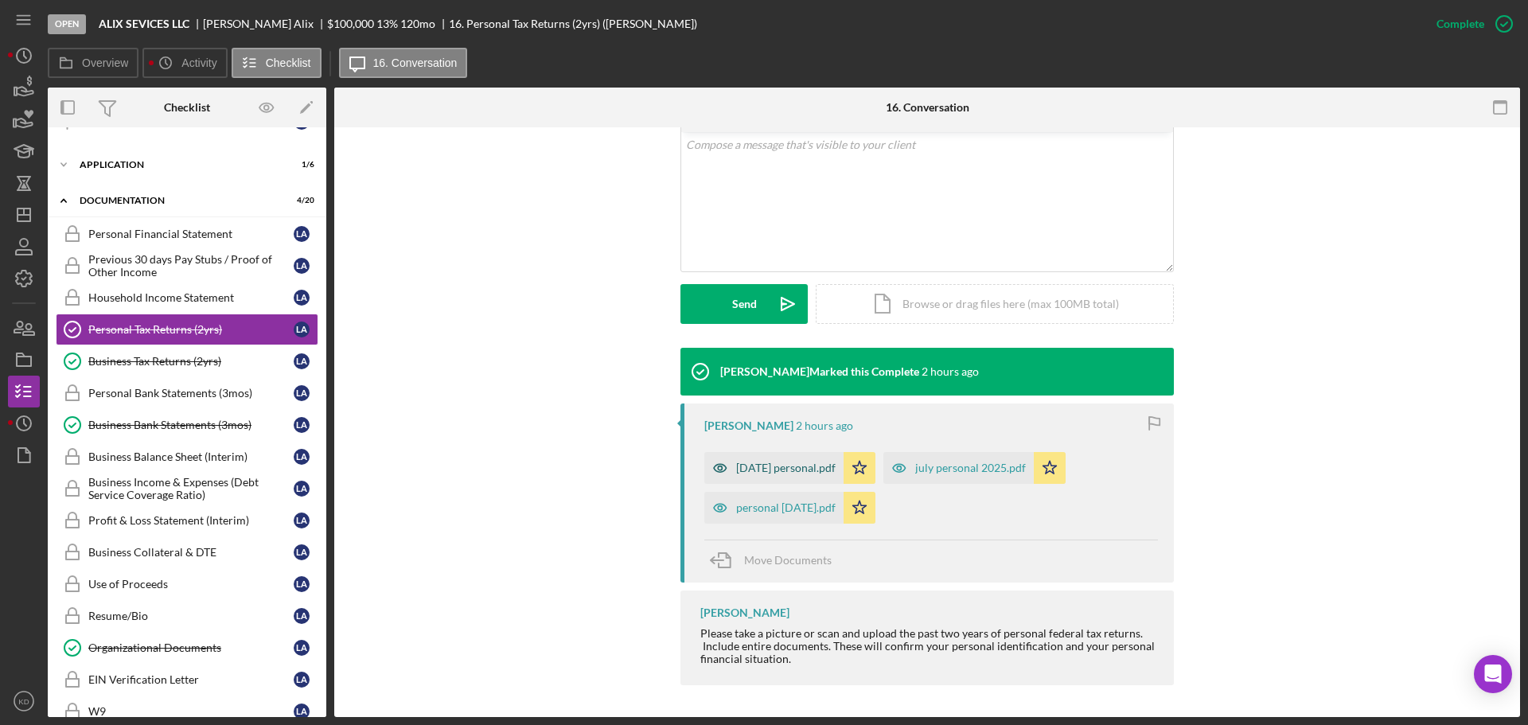
click at [765, 465] on div "[DATE] personal.pdf" at bounding box center [785, 467] width 99 height 13
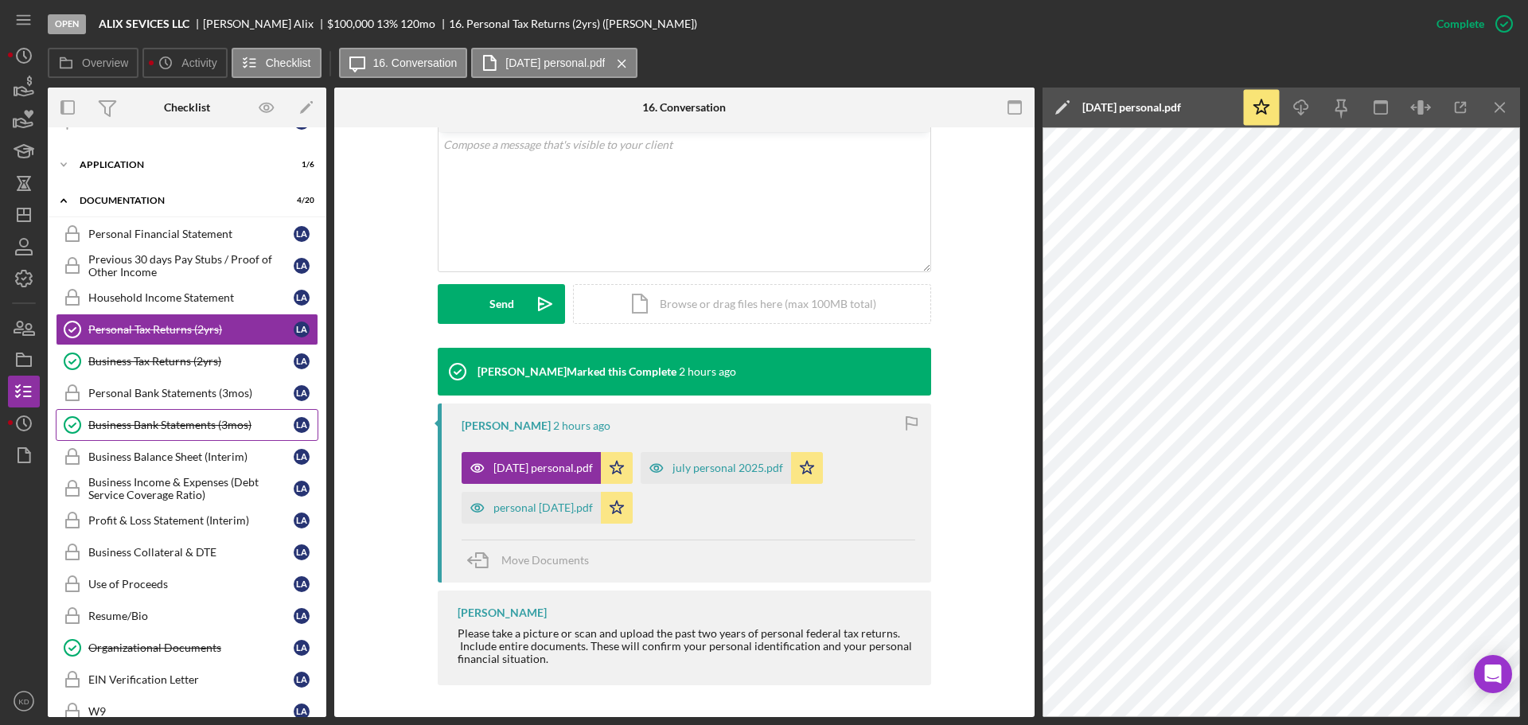
click at [205, 422] on div "Business Bank Statements (3mos)" at bounding box center [190, 424] width 205 height 13
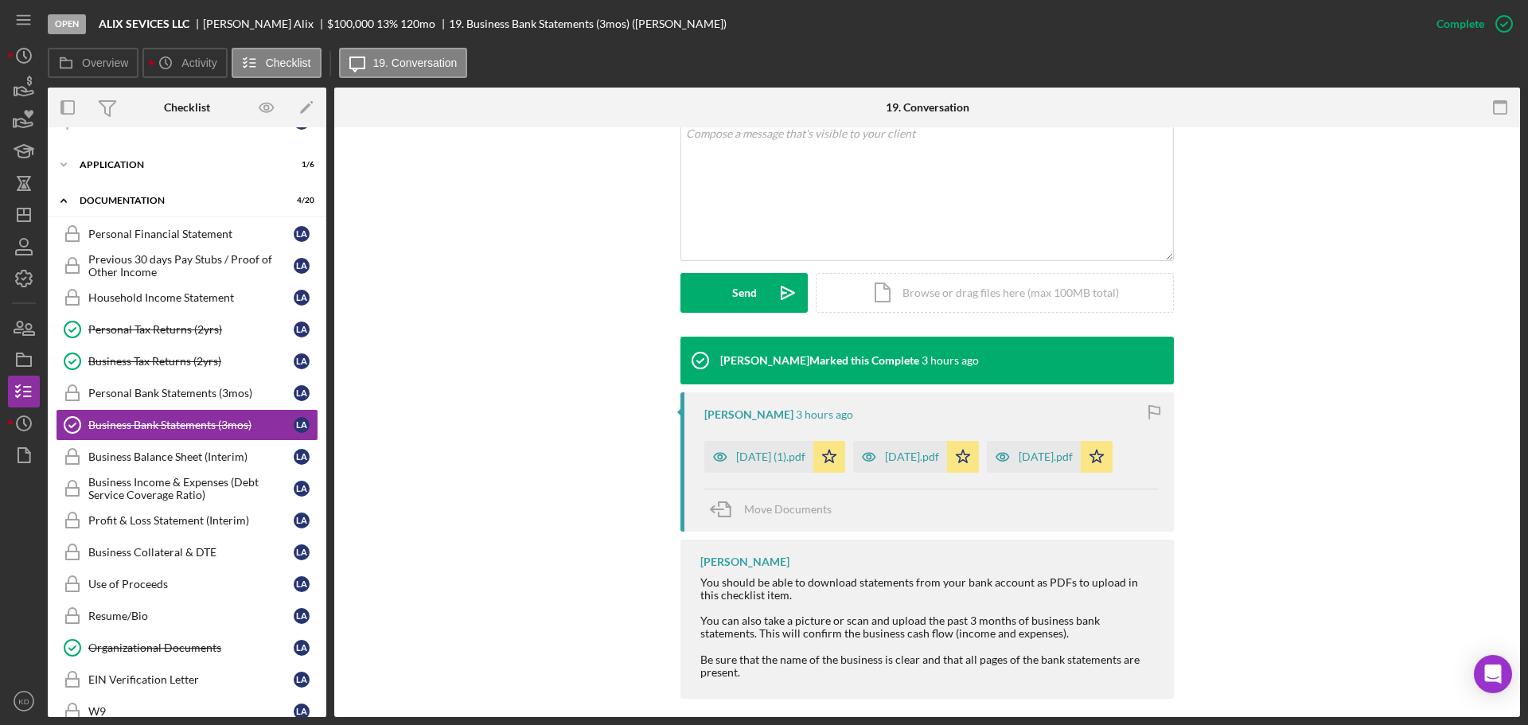
scroll to position [375, 0]
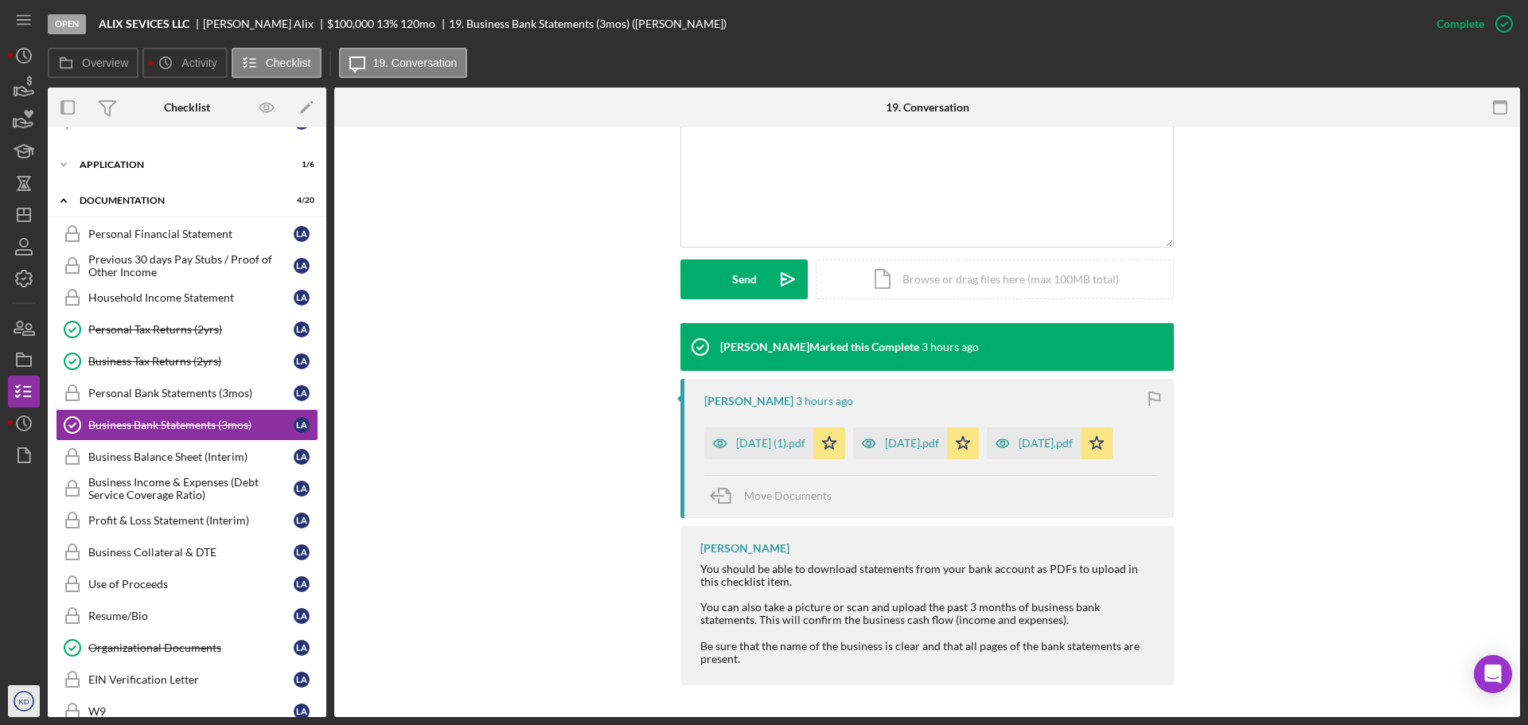
click at [27, 697] on text "KD" at bounding box center [23, 701] width 10 height 9
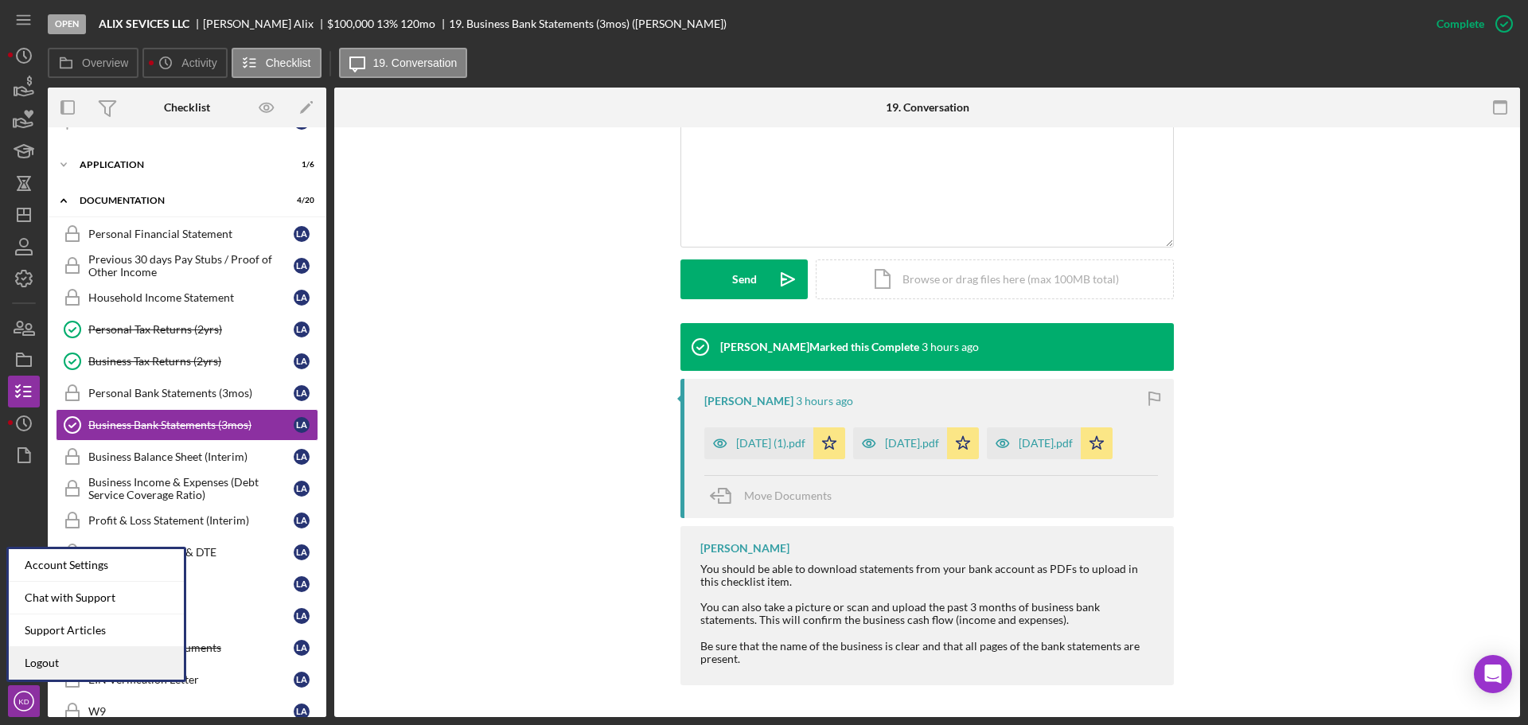
click at [54, 657] on link "Logout" at bounding box center [96, 663] width 175 height 33
